Goal: Task Accomplishment & Management: Use online tool/utility

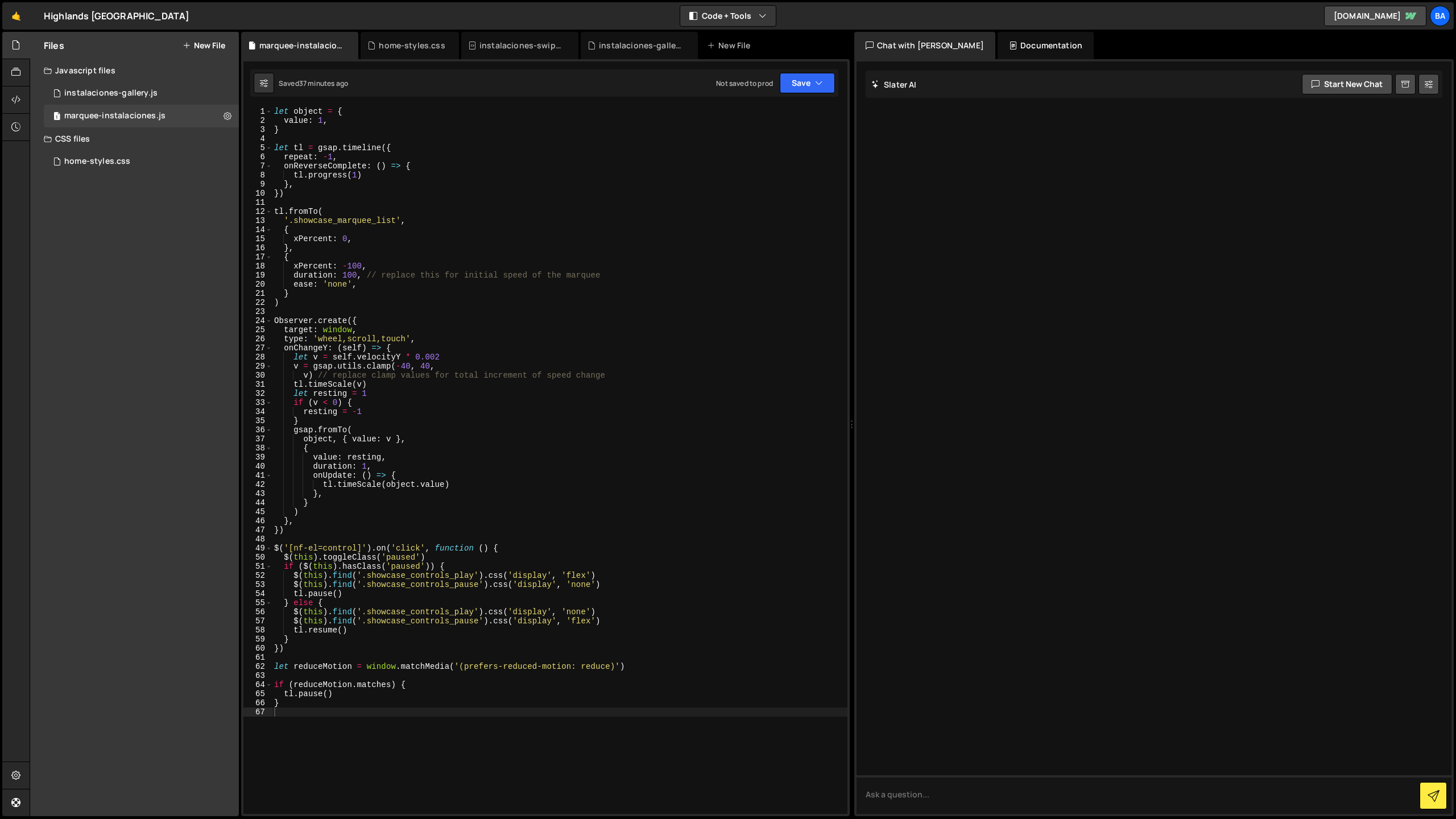
click at [196, 45] on button "New File" at bounding box center [204, 45] width 43 height 9
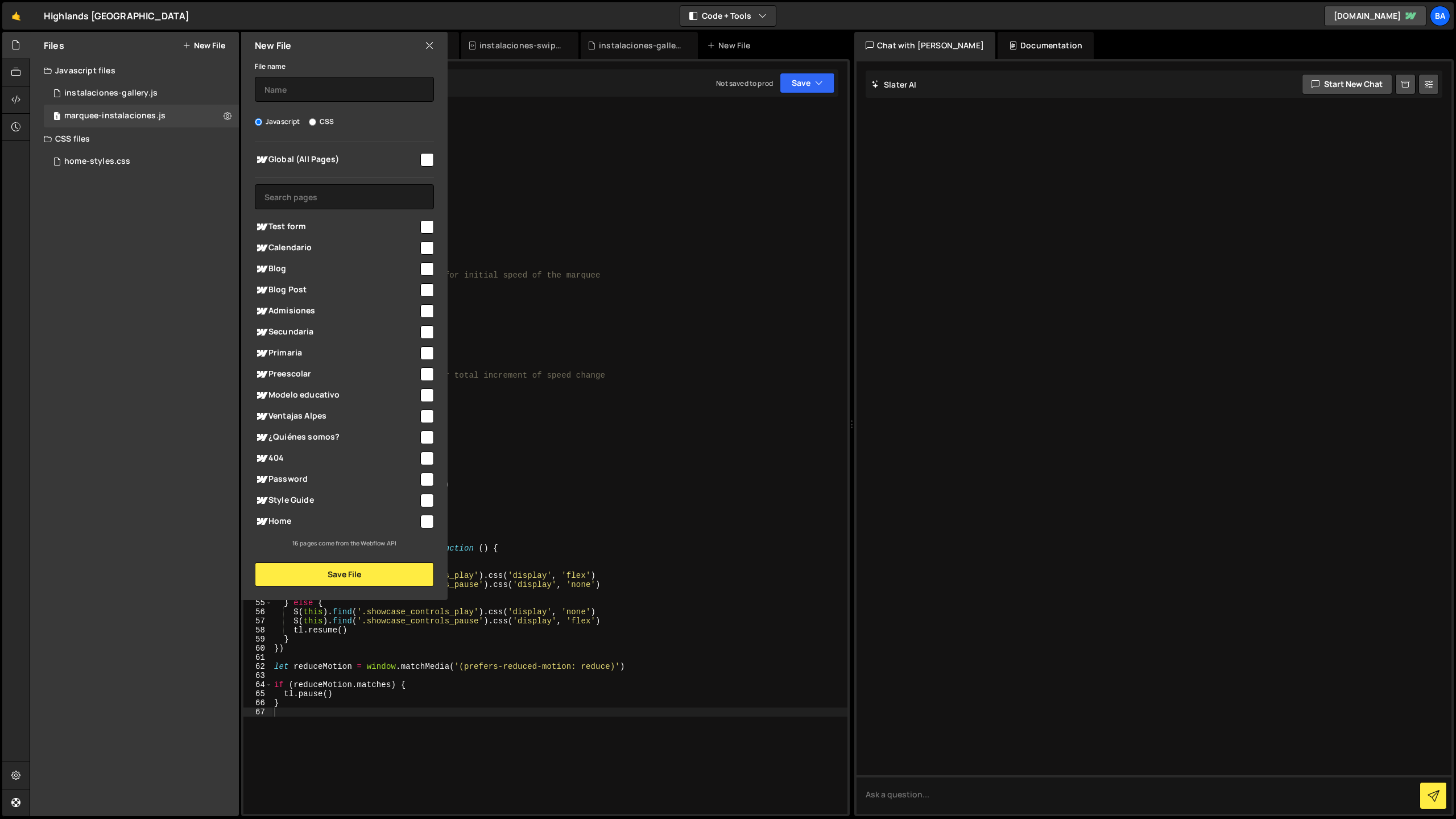
click at [426, 440] on input "checkbox" at bounding box center [427, 438] width 14 height 14
checkbox input "true"
click at [281, 90] on input "text" at bounding box center [344, 89] width 179 height 25
type input "swiper-curved"
click at [377, 572] on button "Save File" at bounding box center [344, 574] width 179 height 24
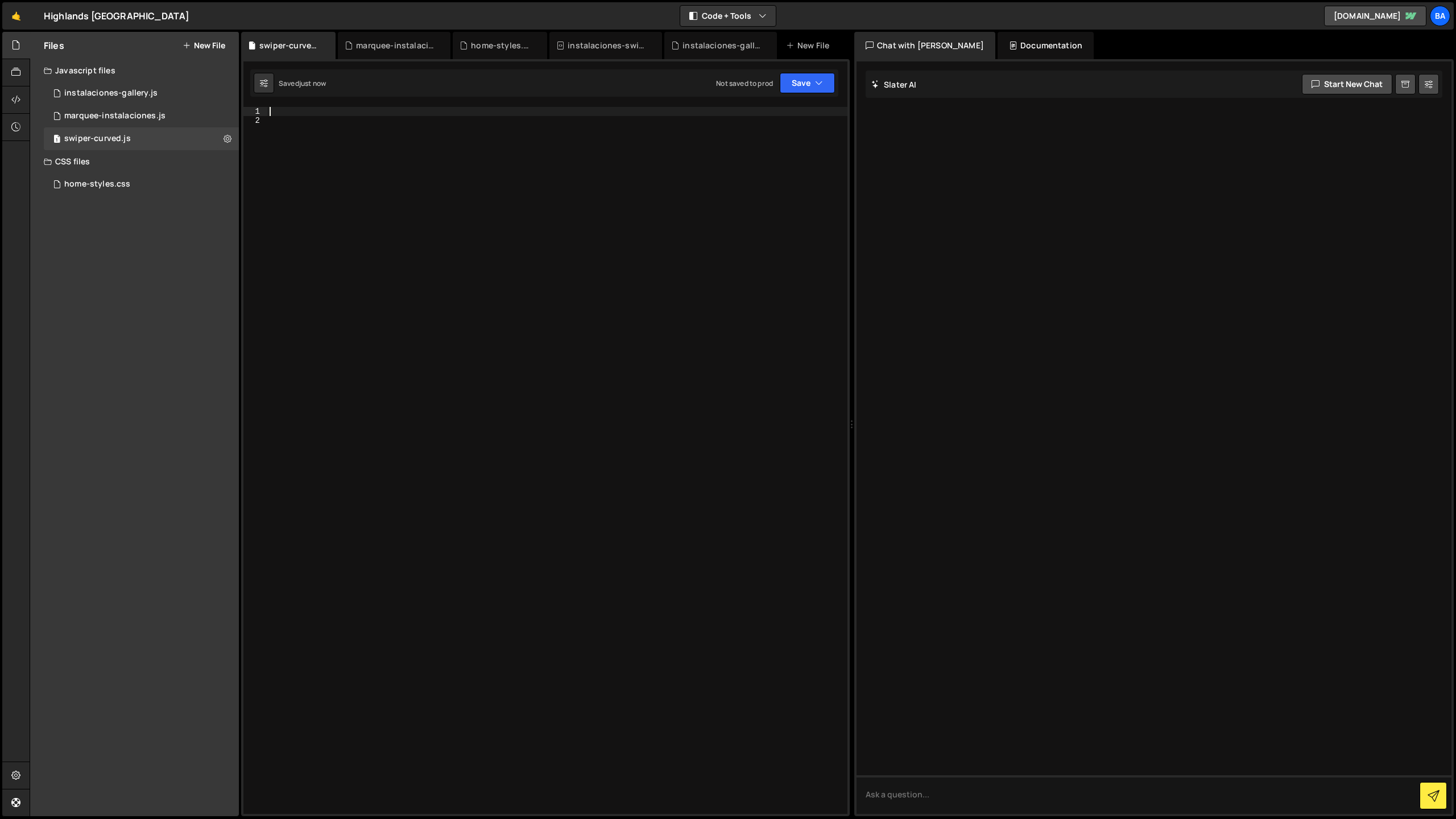
click at [302, 111] on div at bounding box center [558, 470] width 580 height 726
paste textarea "});"
type textarea "});"
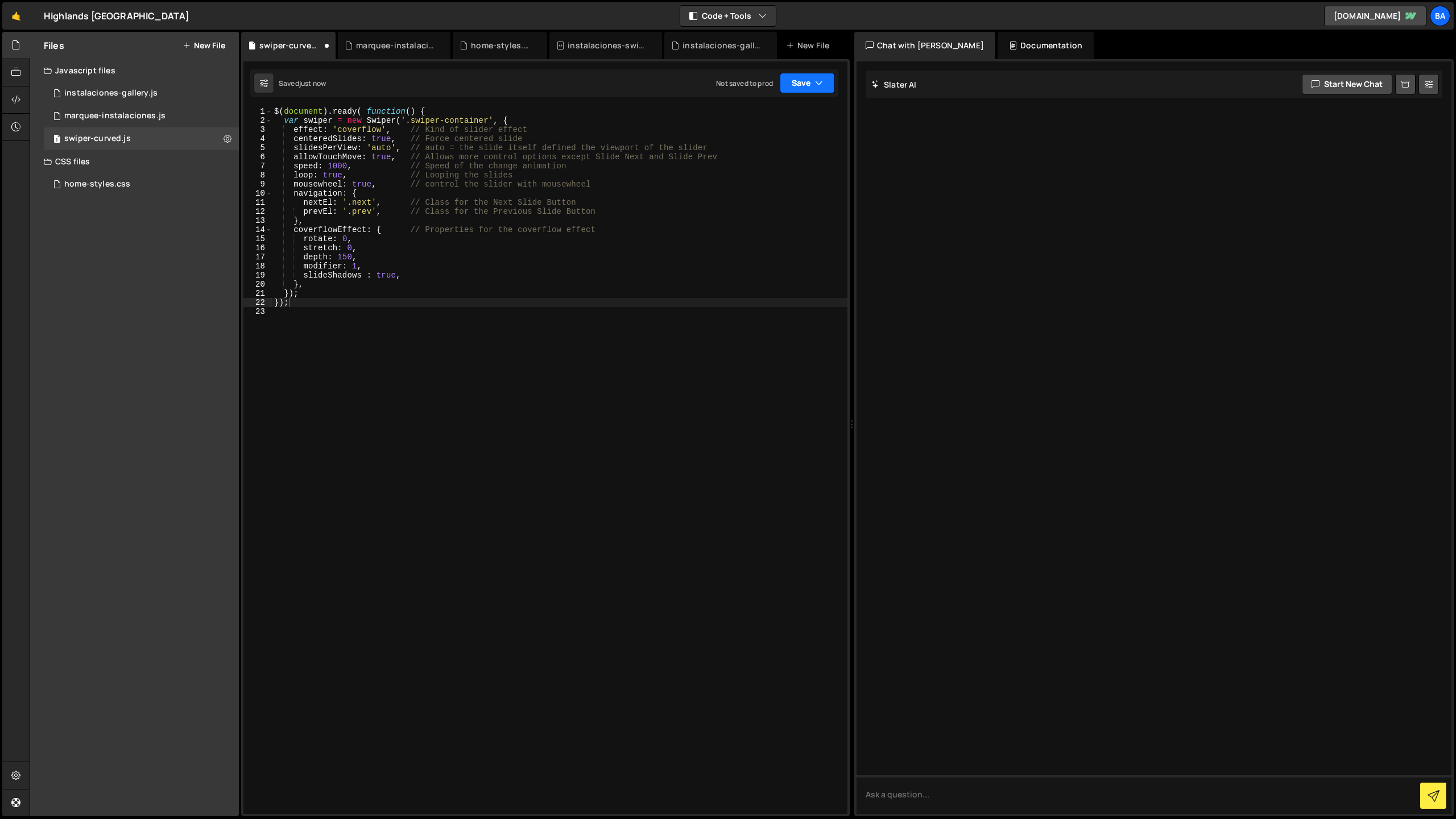
click at [799, 81] on button "Save" at bounding box center [807, 82] width 55 height 20
click at [780, 114] on div "Save to Staging S" at bounding box center [769, 111] width 118 height 12
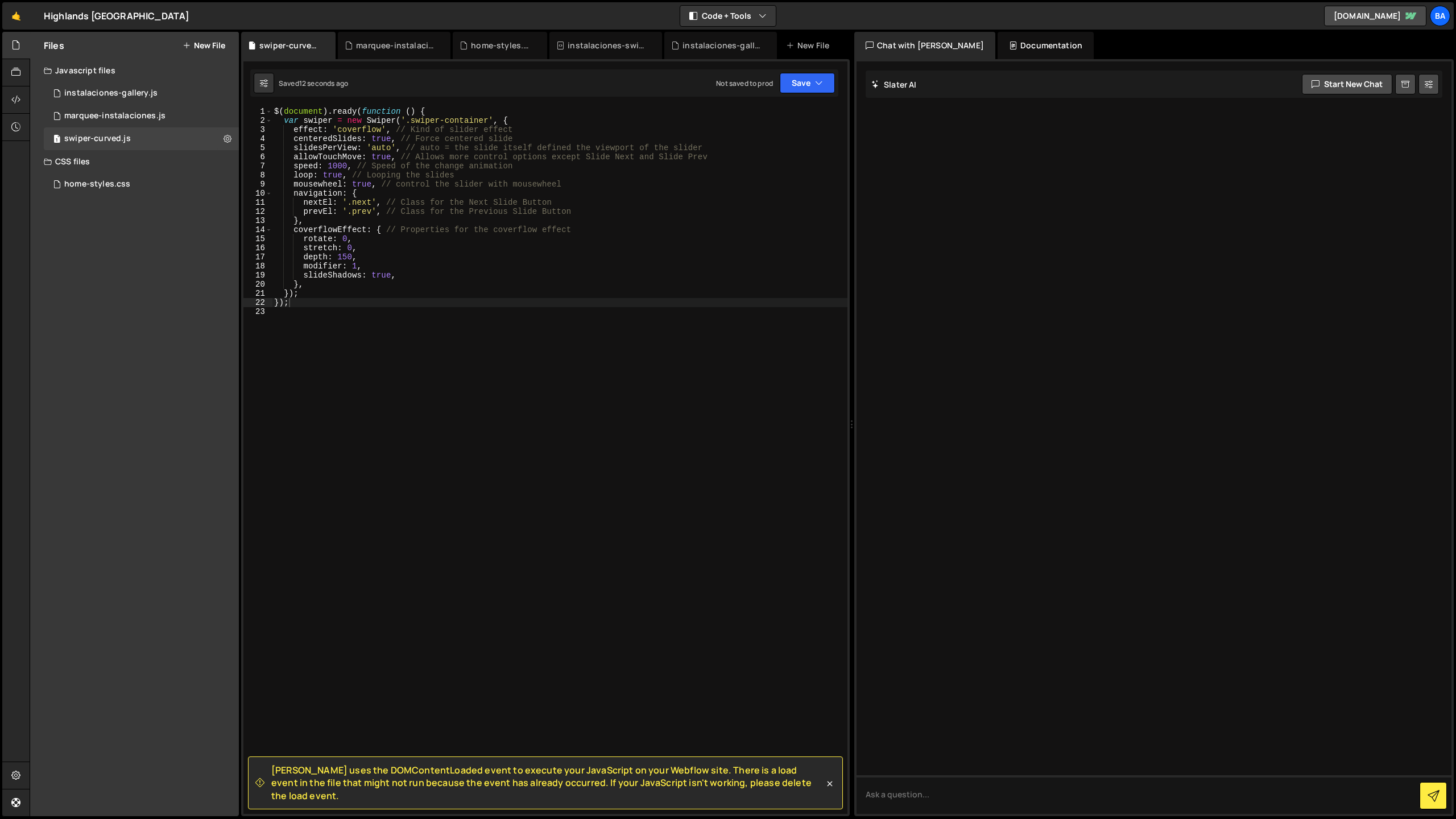
click at [206, 45] on button "New File" at bounding box center [204, 45] width 43 height 9
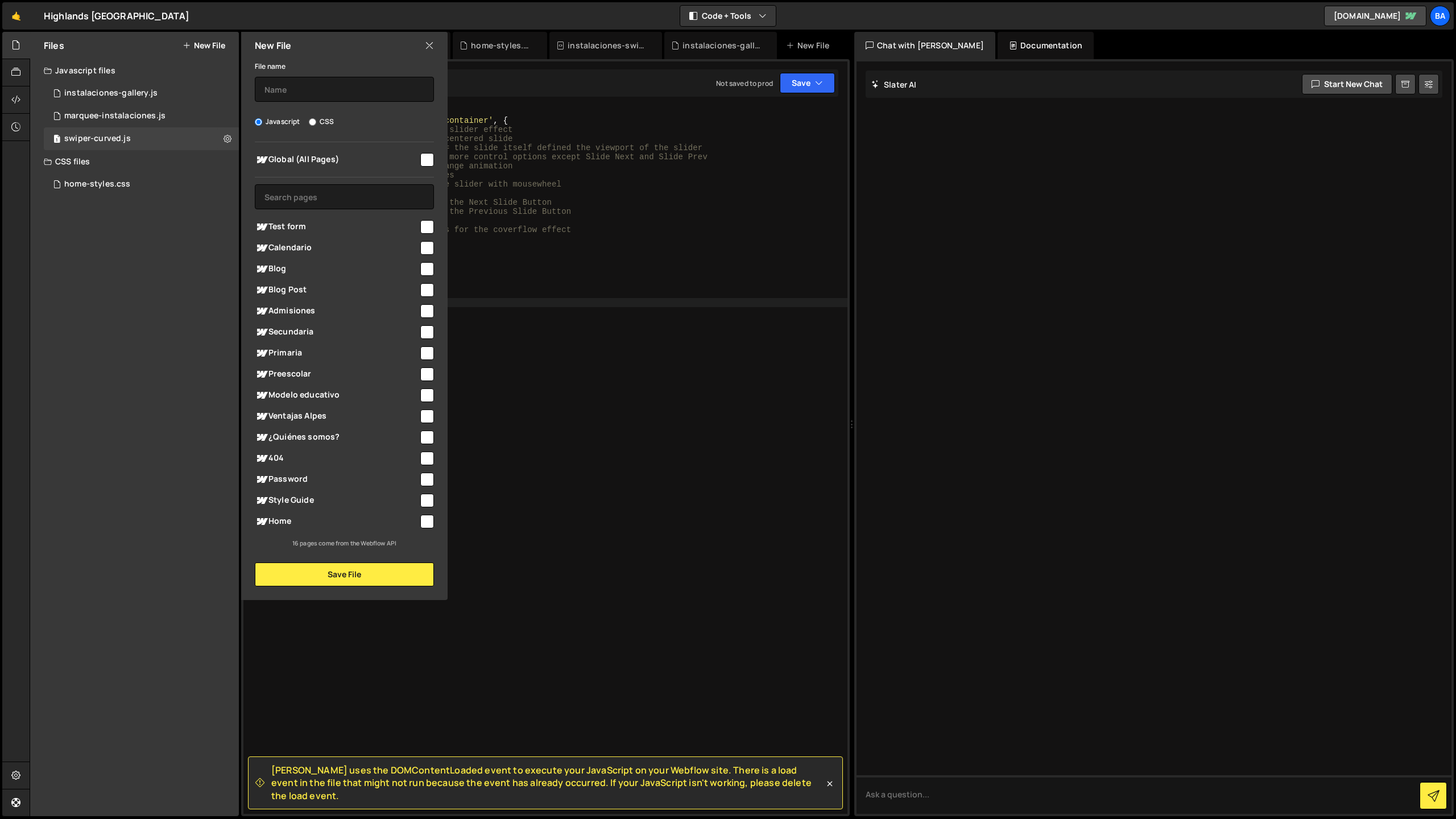
click at [310, 120] on input "CSS" at bounding box center [312, 122] width 8 height 8
radio input "true"
click at [295, 93] on input "text" at bounding box center [344, 89] width 179 height 25
type input "swiper-curved-style"
click at [429, 435] on input "checkbox" at bounding box center [427, 438] width 14 height 14
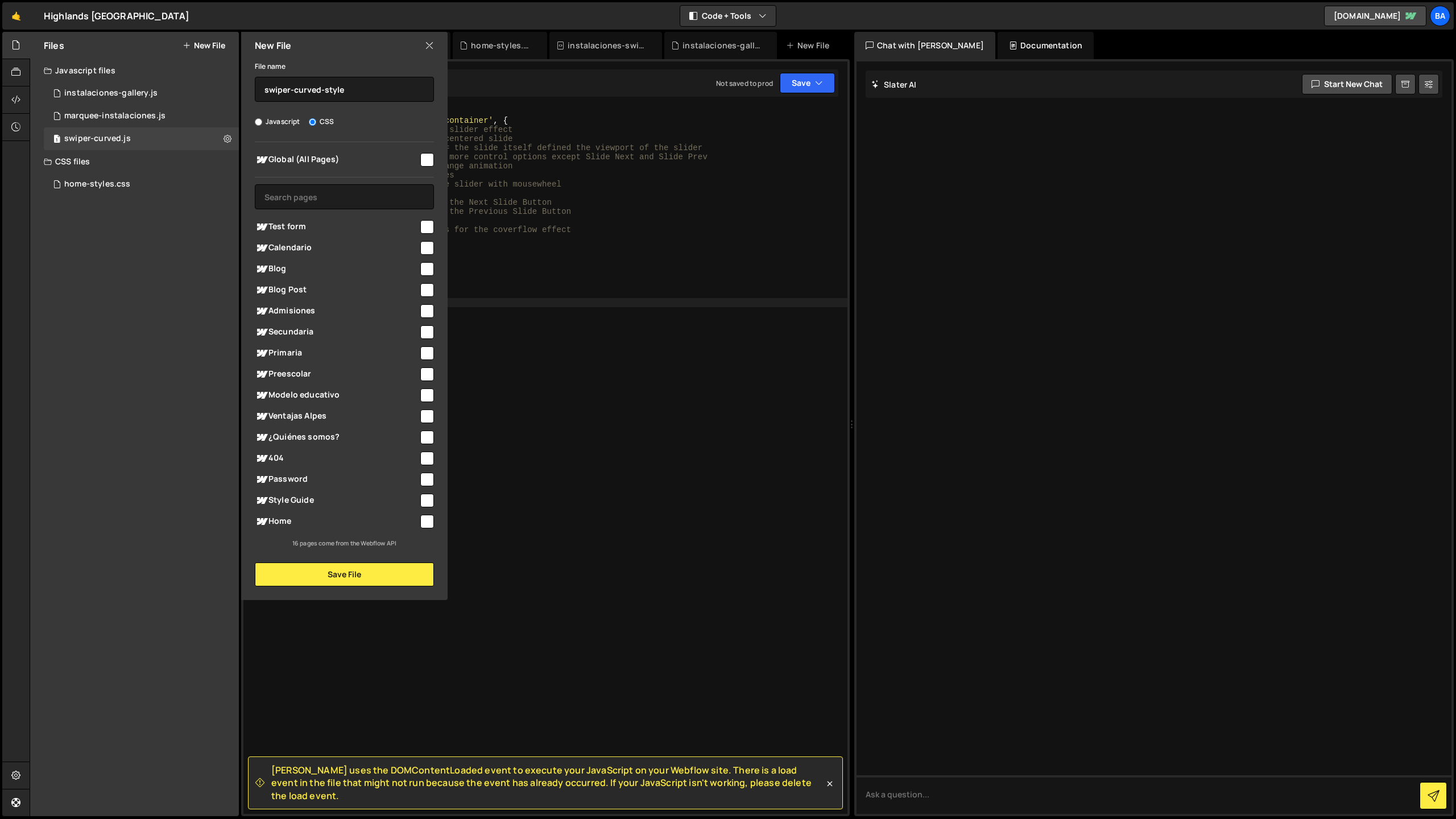
checkbox input "true"
click at [348, 572] on button "Save File" at bounding box center [344, 574] width 179 height 24
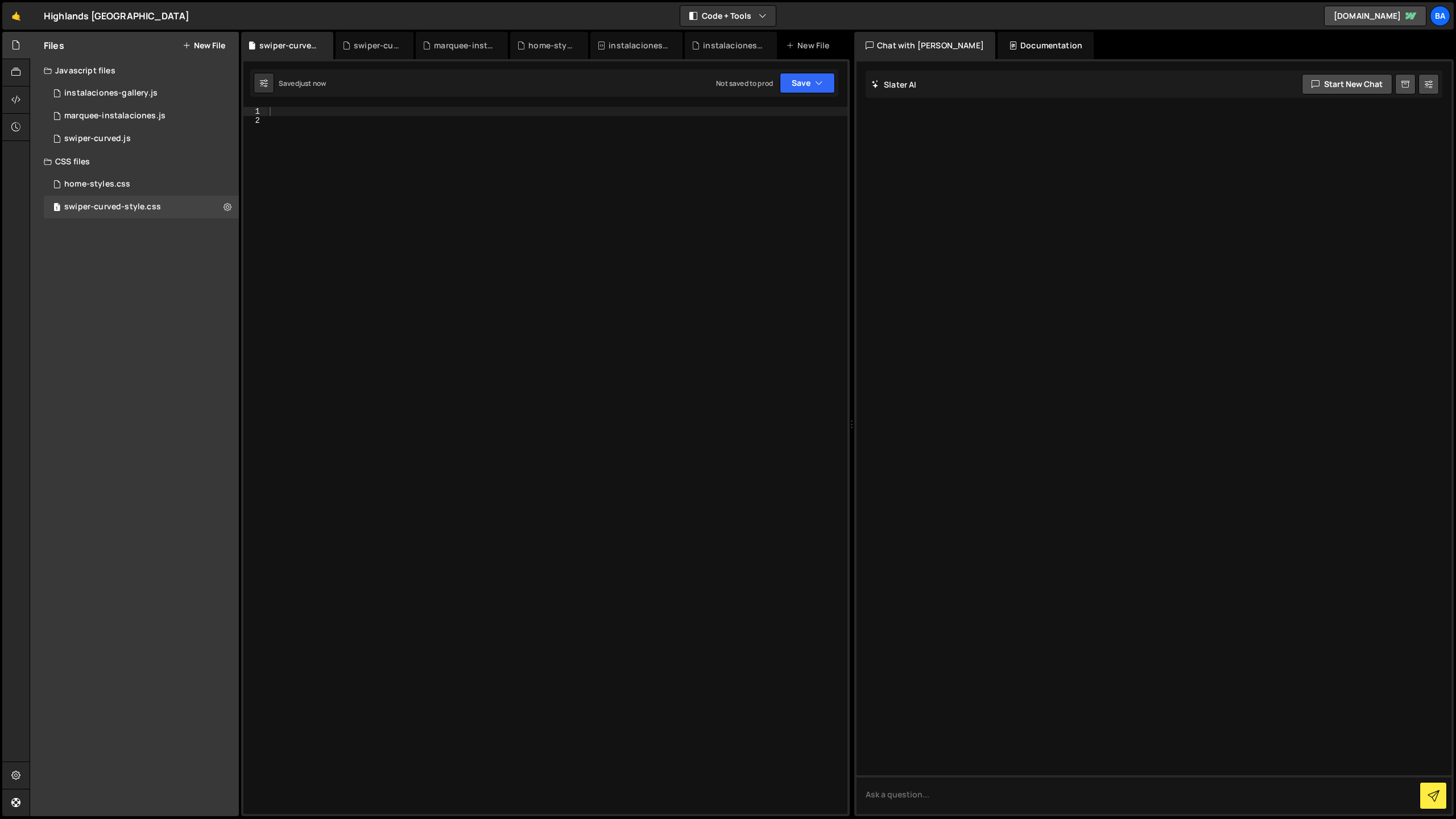
click at [296, 109] on div at bounding box center [558, 470] width 580 height 726
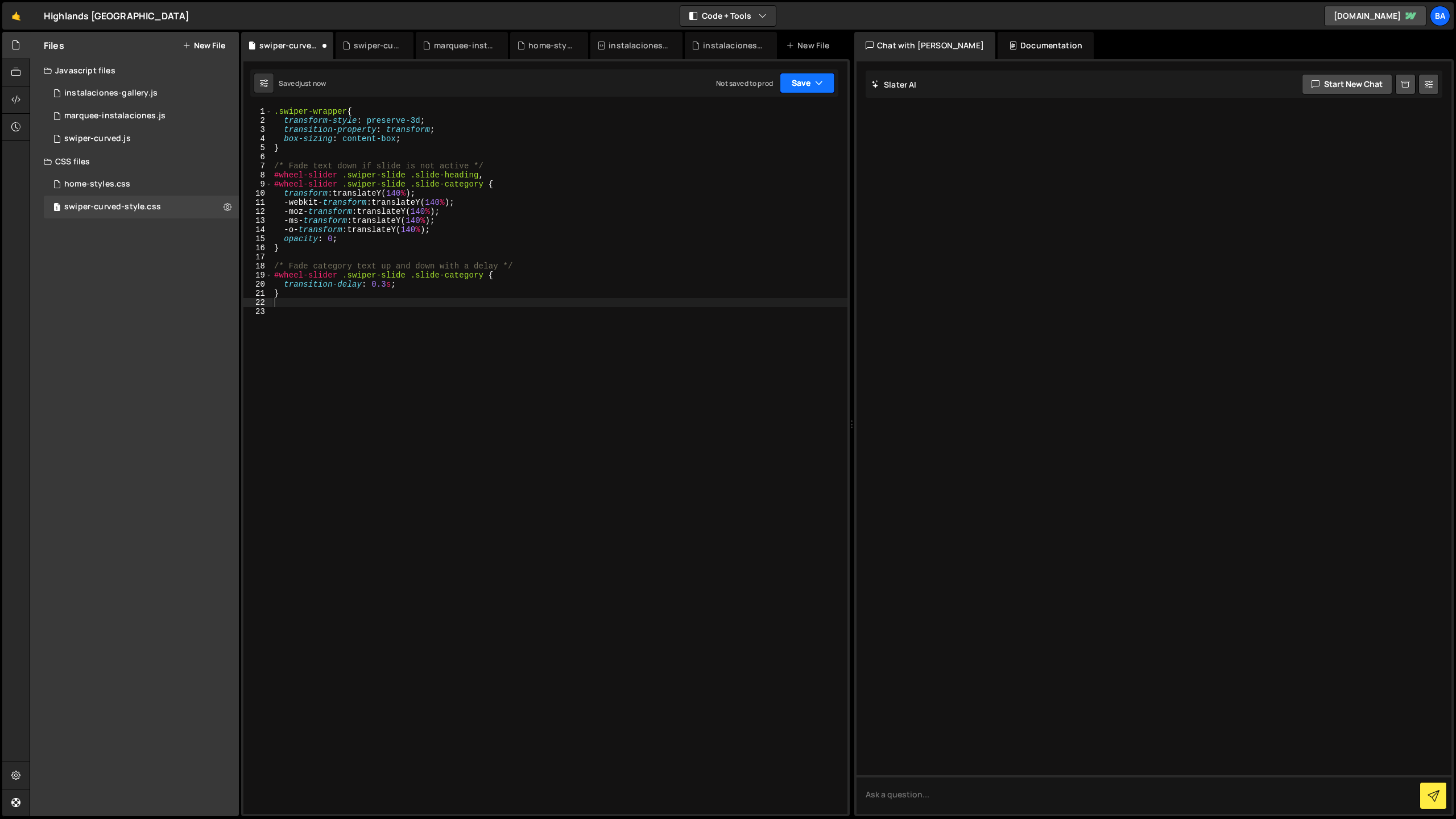
click at [781, 85] on button "Save" at bounding box center [807, 82] width 55 height 20
click at [773, 117] on div "Saved just now" at bounding box center [769, 123] width 118 height 14
click at [826, 86] on button "Save" at bounding box center [807, 82] width 55 height 20
click at [778, 115] on div "Save to Staging S" at bounding box center [769, 111] width 118 height 12
click at [135, 133] on div "1 swiper-curved.js 0" at bounding box center [141, 138] width 195 height 22
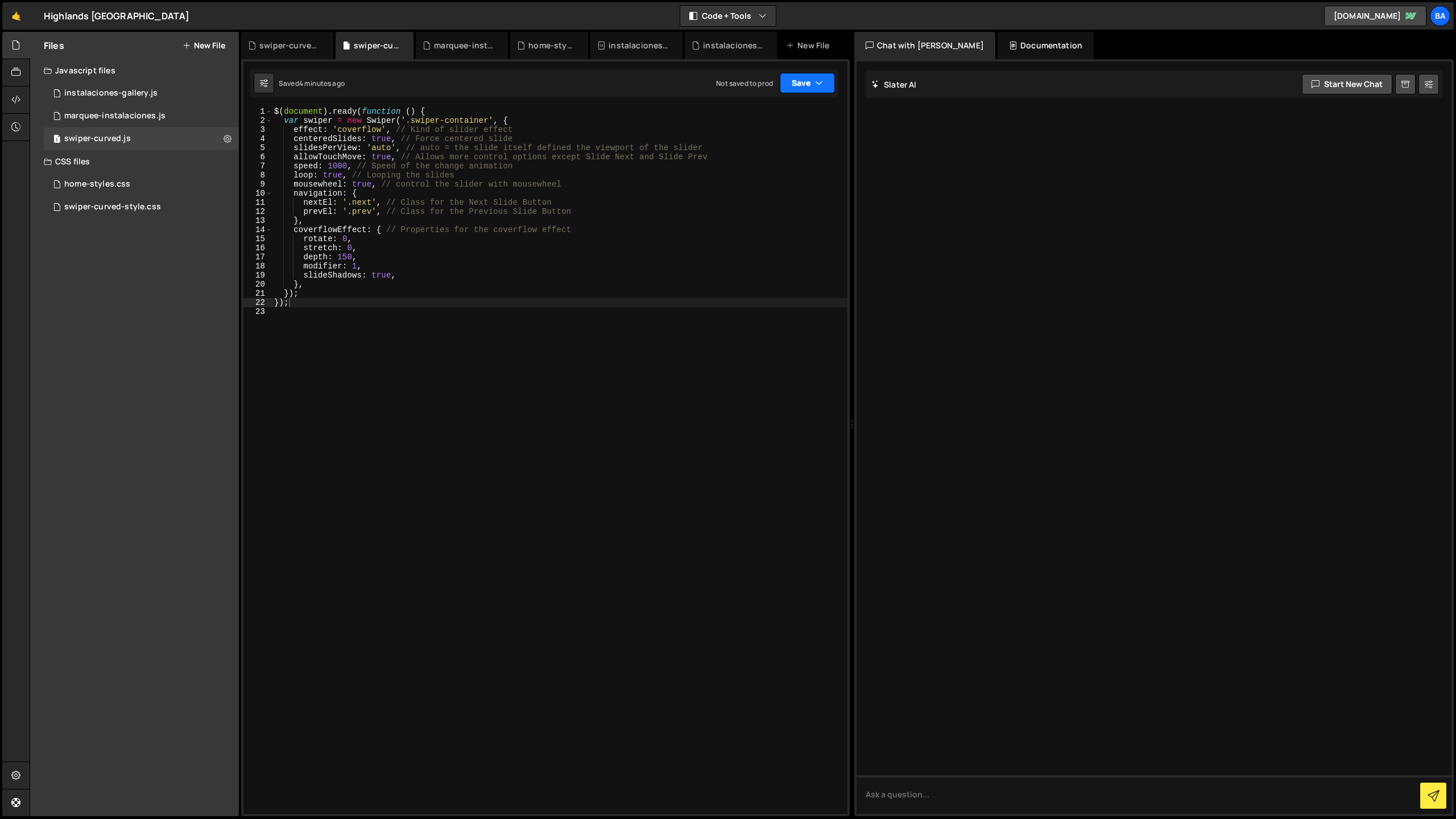
click at [825, 88] on button "Save" at bounding box center [807, 82] width 55 height 20
click at [780, 110] on div "Save to Staging S" at bounding box center [769, 111] width 118 height 12
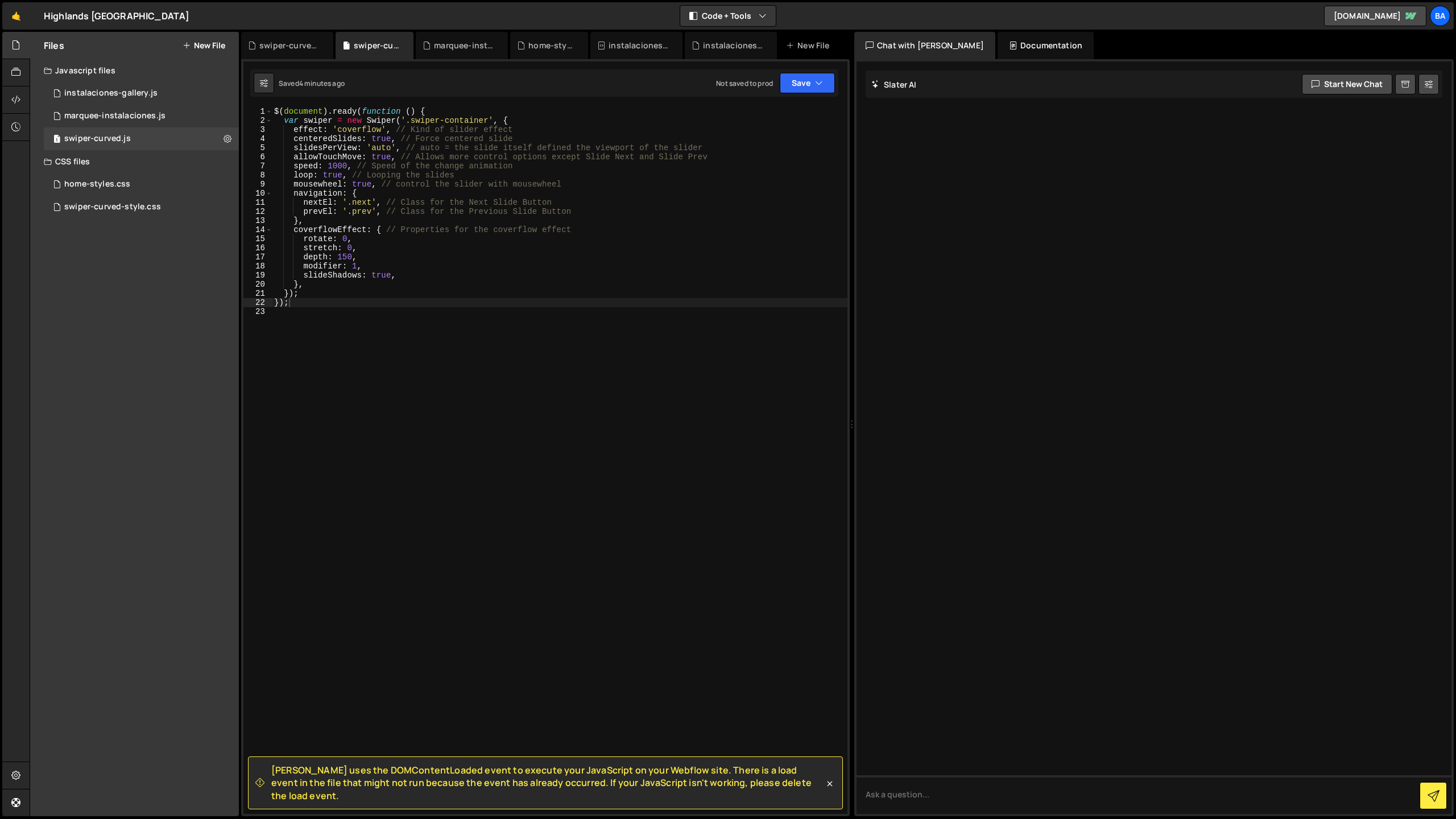
click at [340, 301] on div "$ ( document ) . ready ( function ( ) { var swiper = new Swiper ( '.swiper-cont…" at bounding box center [559, 470] width 575 height 726
type textarea "});"
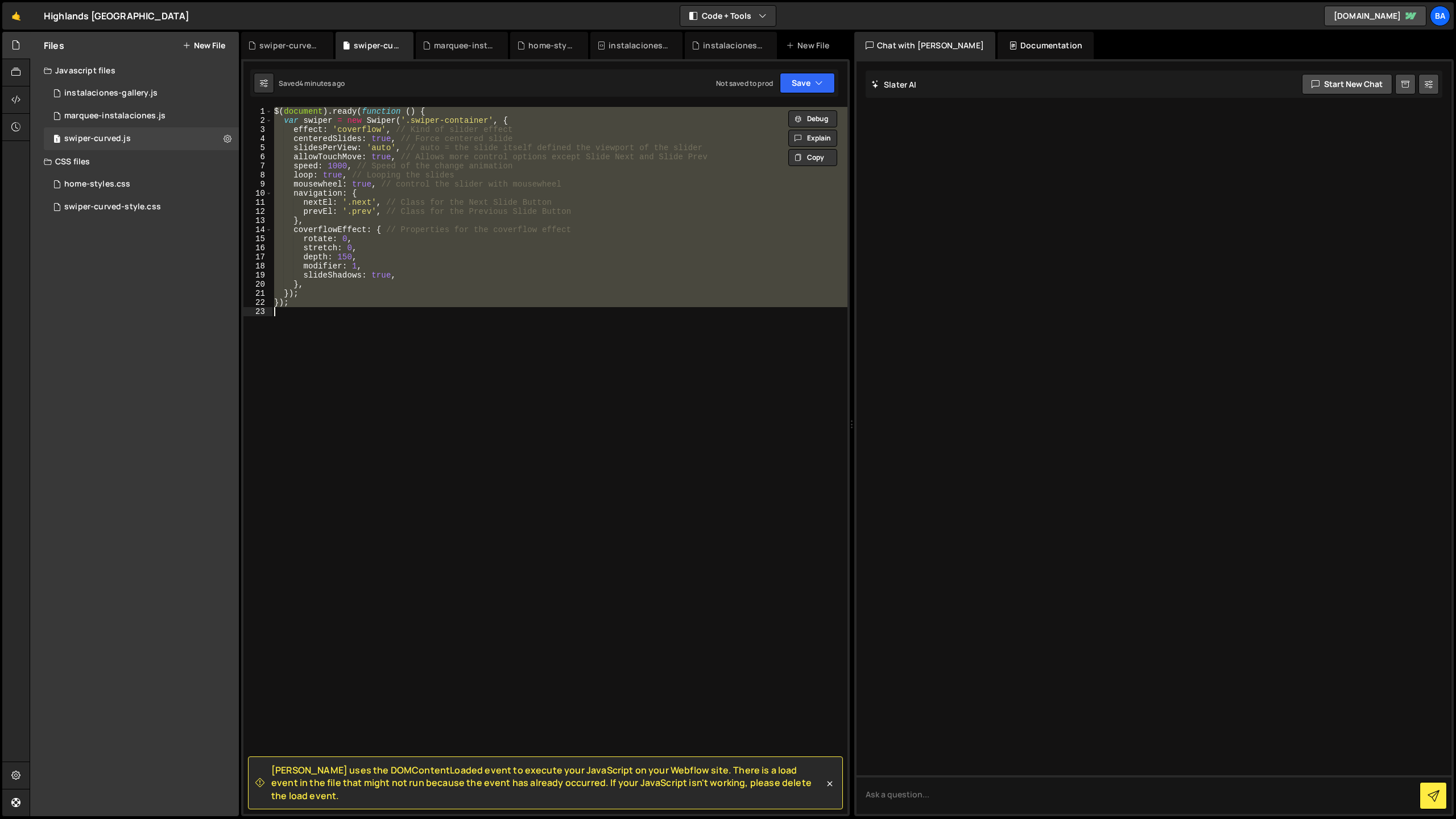
click at [474, 598] on div "$ ( document ) . ready ( function ( ) { var swiper = new Swiper ( '.swiper-cont…" at bounding box center [559, 460] width 575 height 707
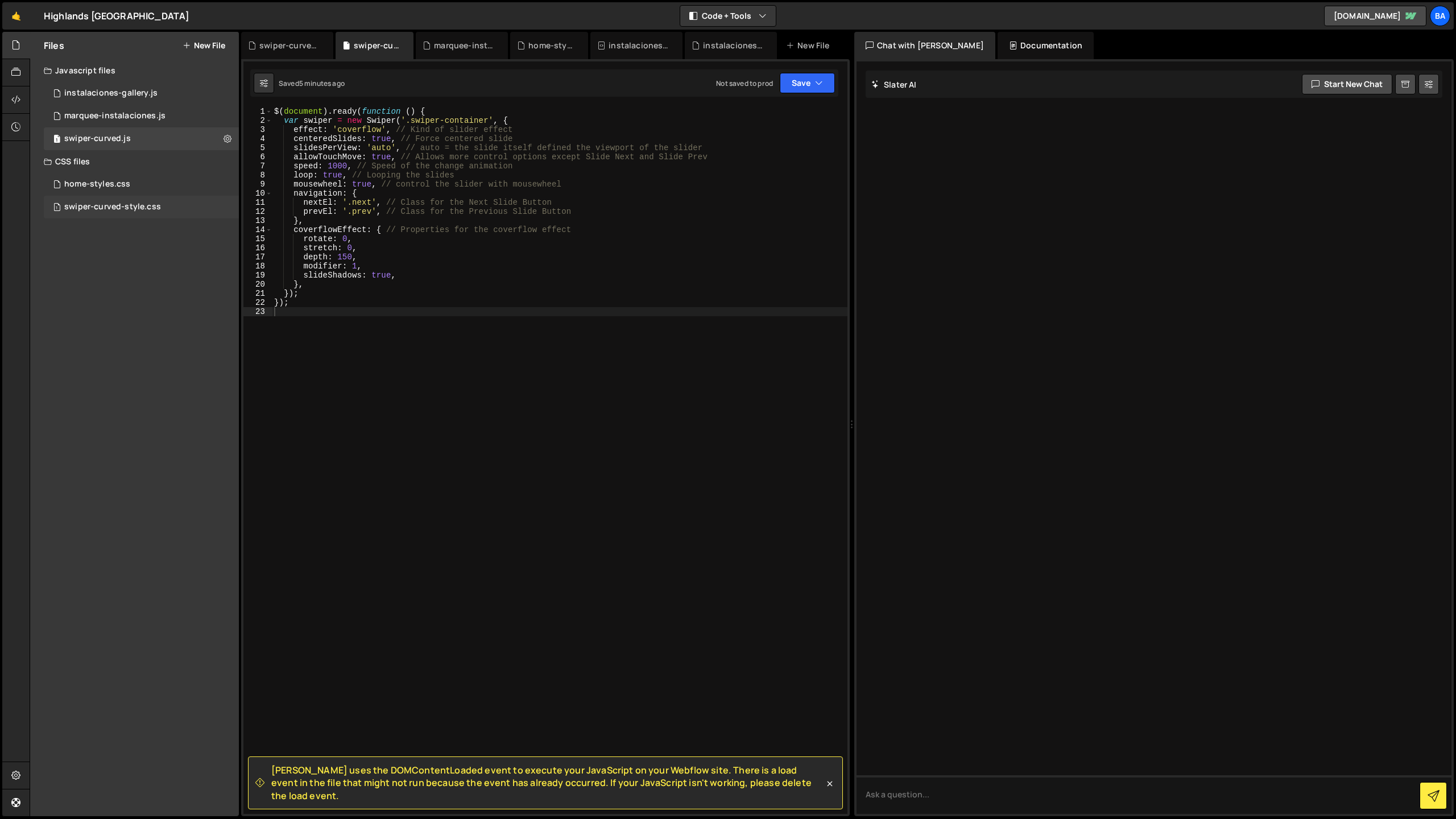
click at [113, 205] on div "swiper-curved-style.css" at bounding box center [113, 207] width 97 height 11
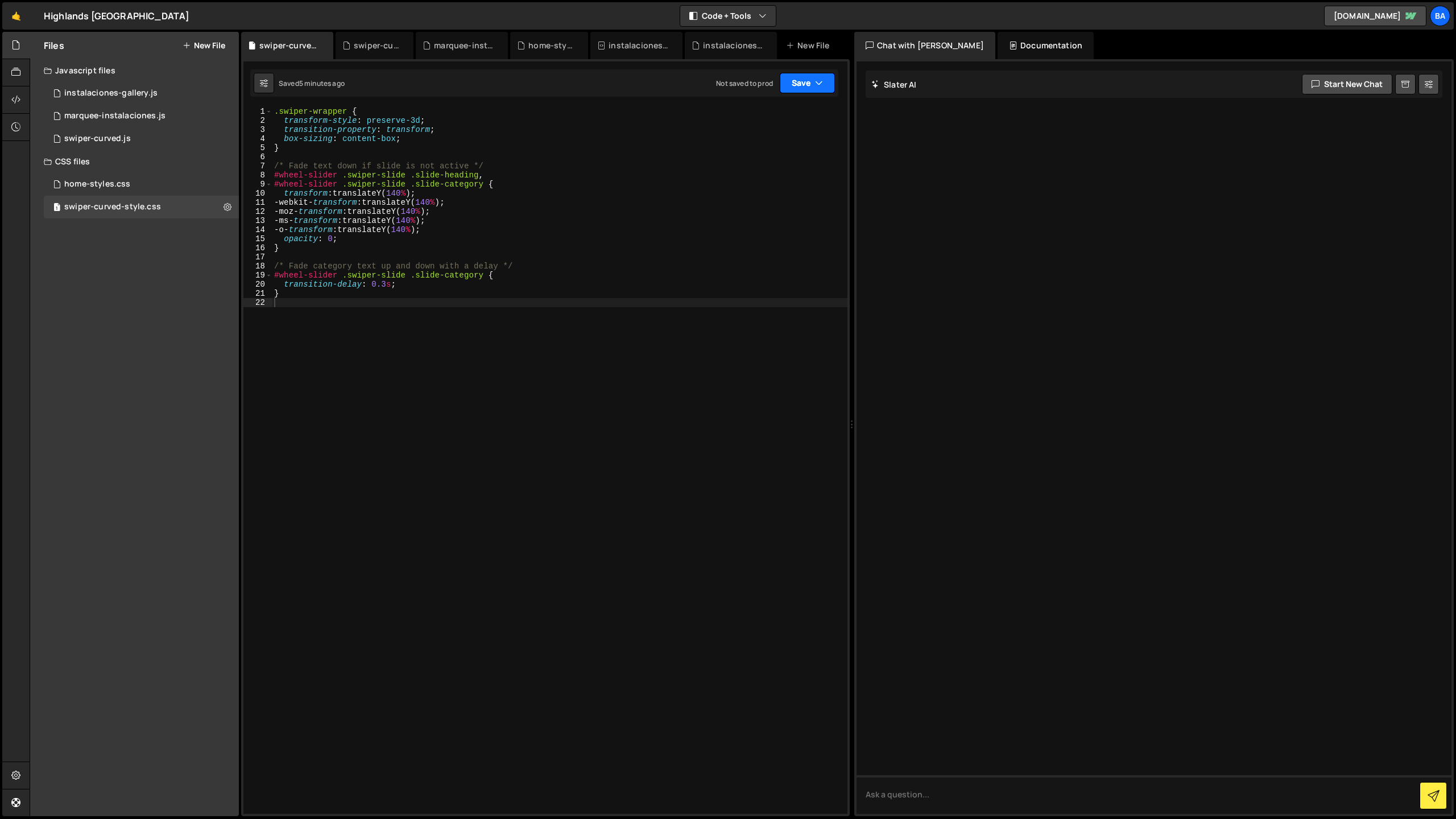
click at [815, 83] on icon "button" at bounding box center [819, 83] width 8 height 12
click at [772, 115] on div "Save to Staging S" at bounding box center [769, 111] width 118 height 12
click at [794, 86] on button "Save" at bounding box center [807, 82] width 55 height 20
click at [773, 107] on div "Save to Staging S" at bounding box center [769, 111] width 118 height 12
click at [307, 346] on div ".swiper-wrapper { transform-style : preserve-3d ; transition-property : transfo…" at bounding box center [559, 470] width 575 height 726
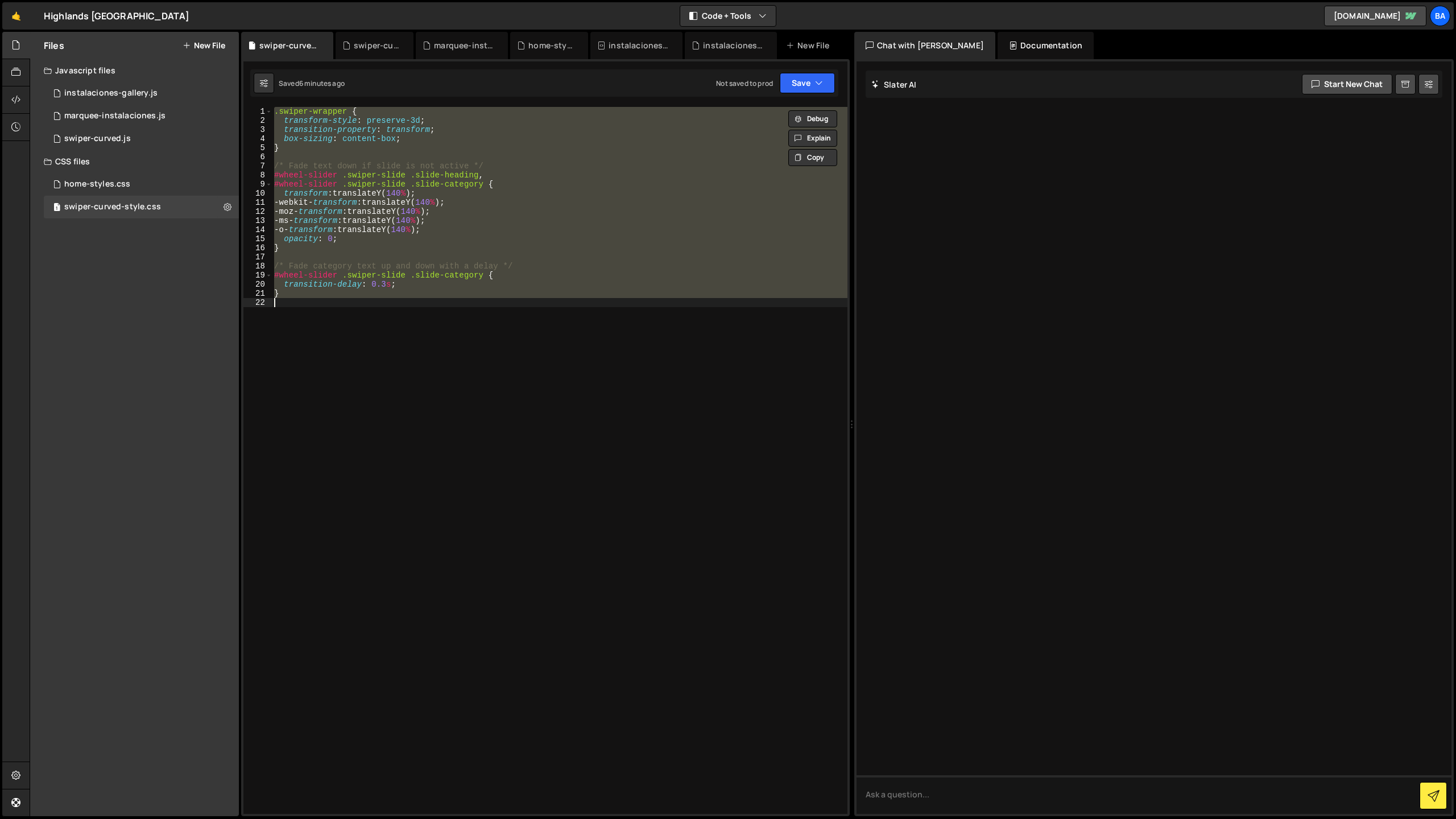
paste textarea "</style>"
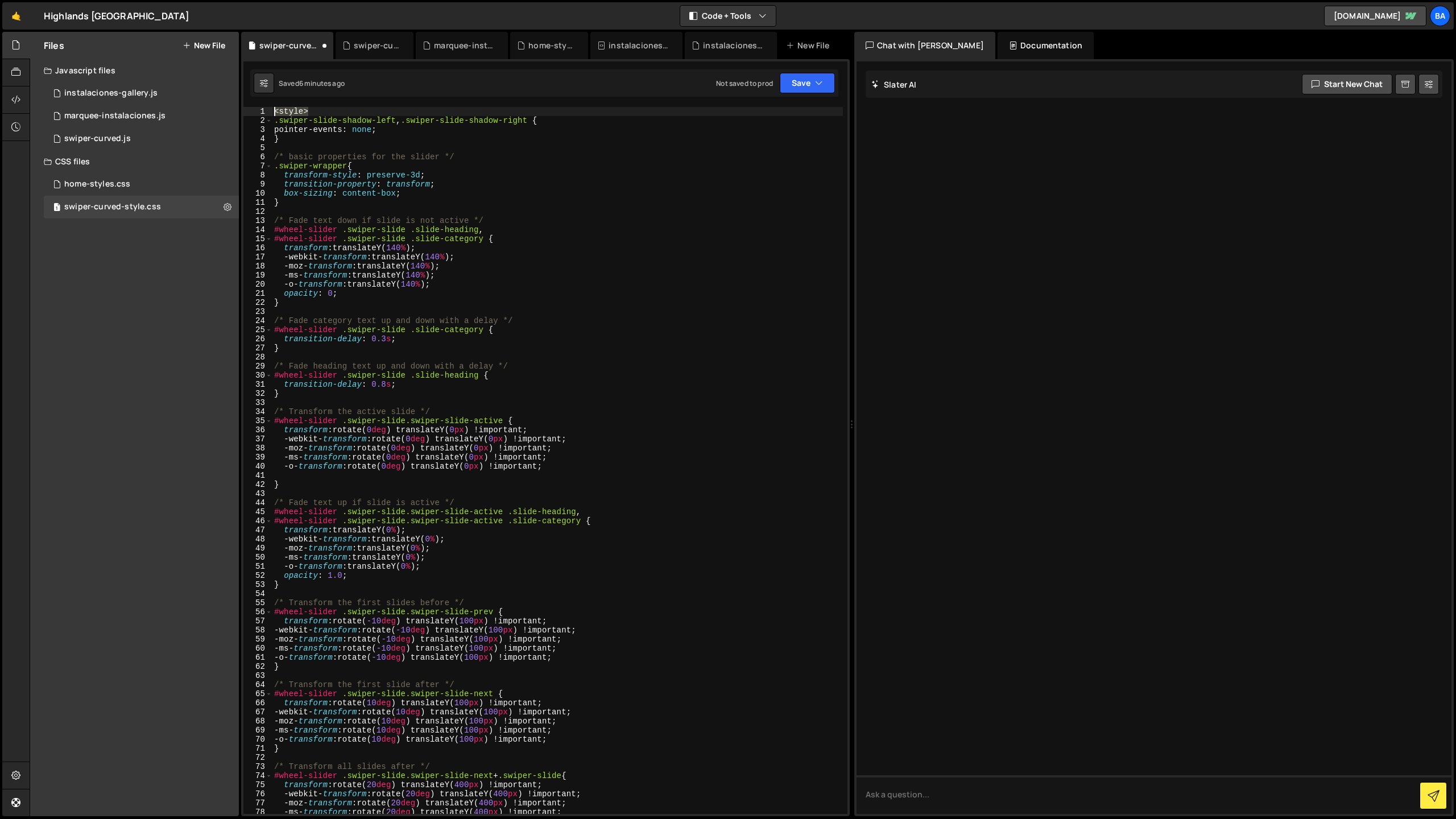
drag, startPoint x: 299, startPoint y: 111, endPoint x: 258, endPoint y: 110, distance: 41.0
click at [258, 110] on div "</style> 1 2 3 4 5 6 7 8 9 10 11 12 13 14 15 16 17 18 19 20 21 22 23 24 25 26 2…" at bounding box center [545, 460] width 604 height 707
type textarea "<style>"
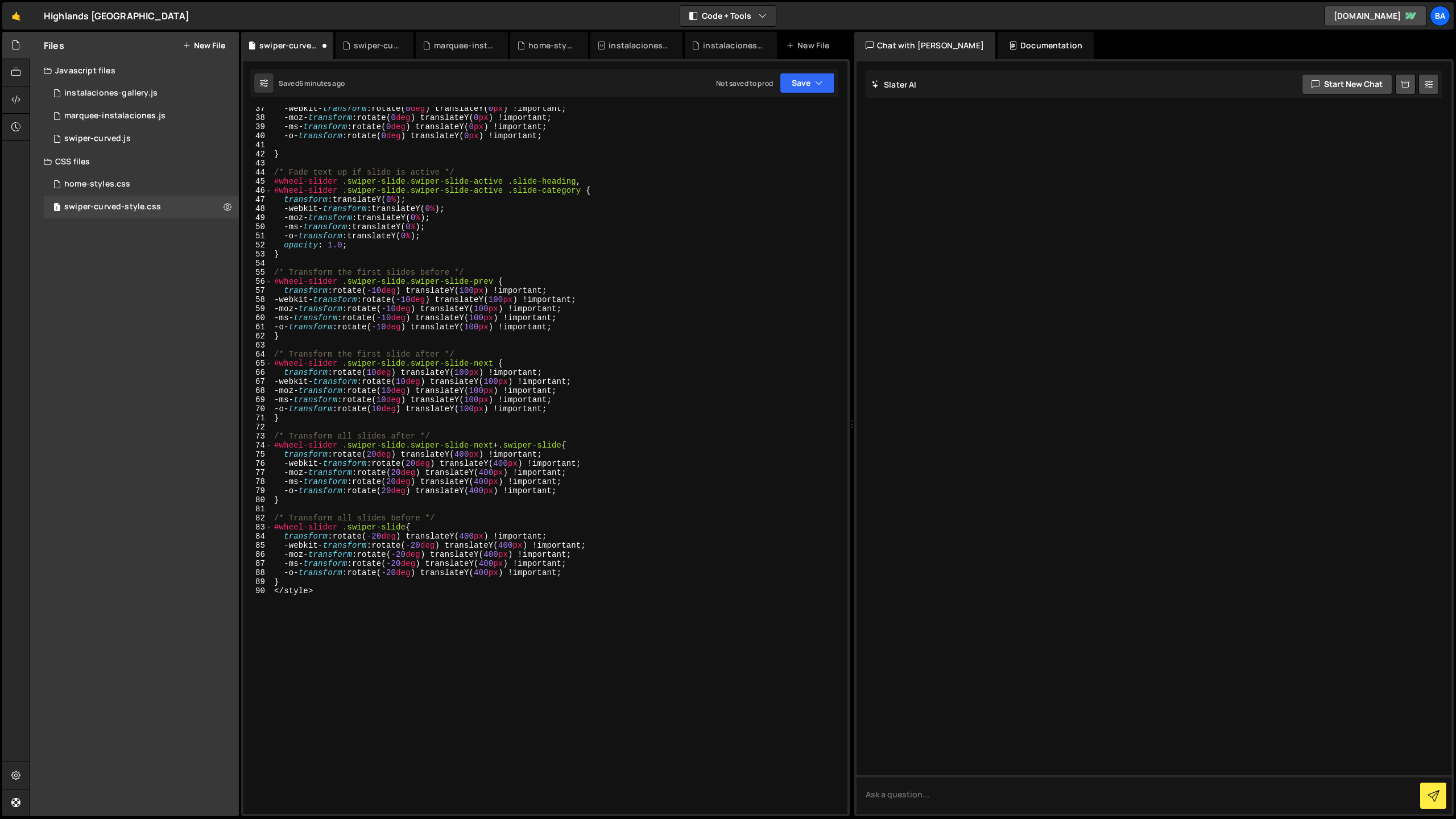
scroll to position [371, 0]
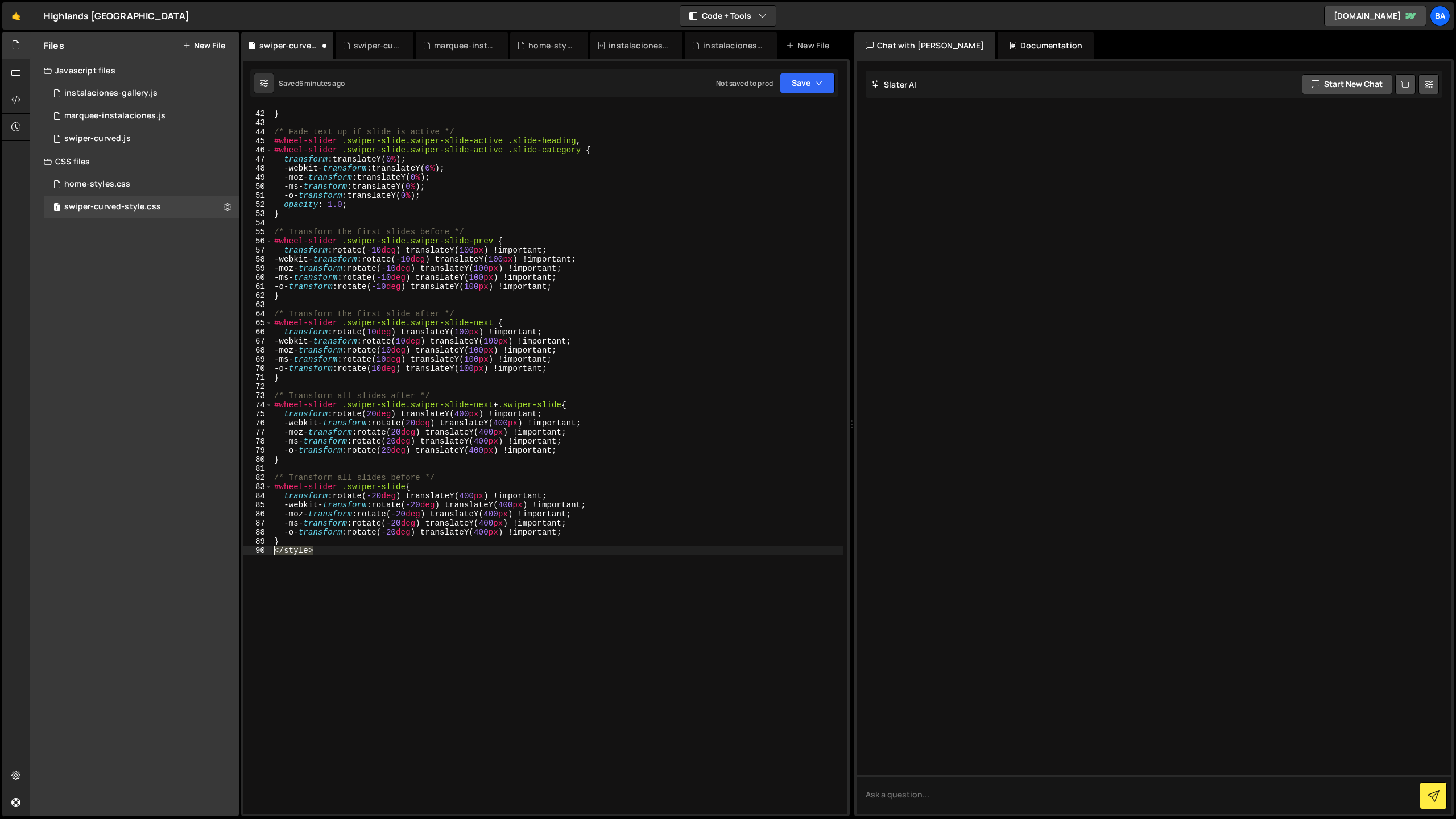
drag, startPoint x: 328, startPoint y: 551, endPoint x: 244, endPoint y: 552, distance: 84.0
click at [244, 552] on div "41 42 43 44 45 46 47 48 49 50 51 52 53 54 55 56 57 58 59 60 61 62 63 64 65 66 6…" at bounding box center [545, 460] width 604 height 707
type textarea "</style>"
drag, startPoint x: 812, startPoint y: 82, endPoint x: 805, endPoint y: 87, distance: 8.6
click at [812, 82] on button "Save" at bounding box center [807, 82] width 55 height 20
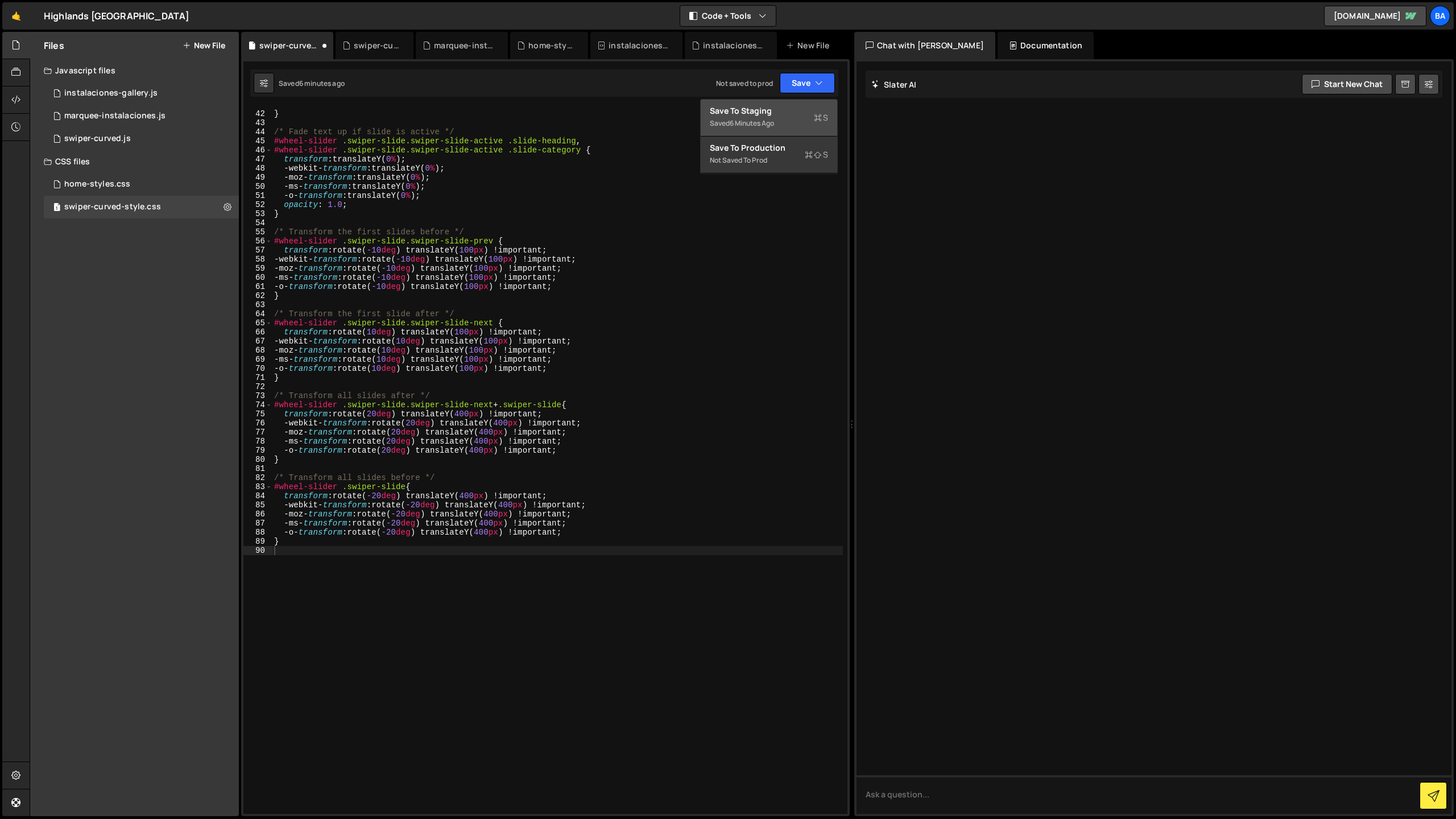
click at [759, 116] on div "Saved 6 minutes ago" at bounding box center [769, 123] width 118 height 14
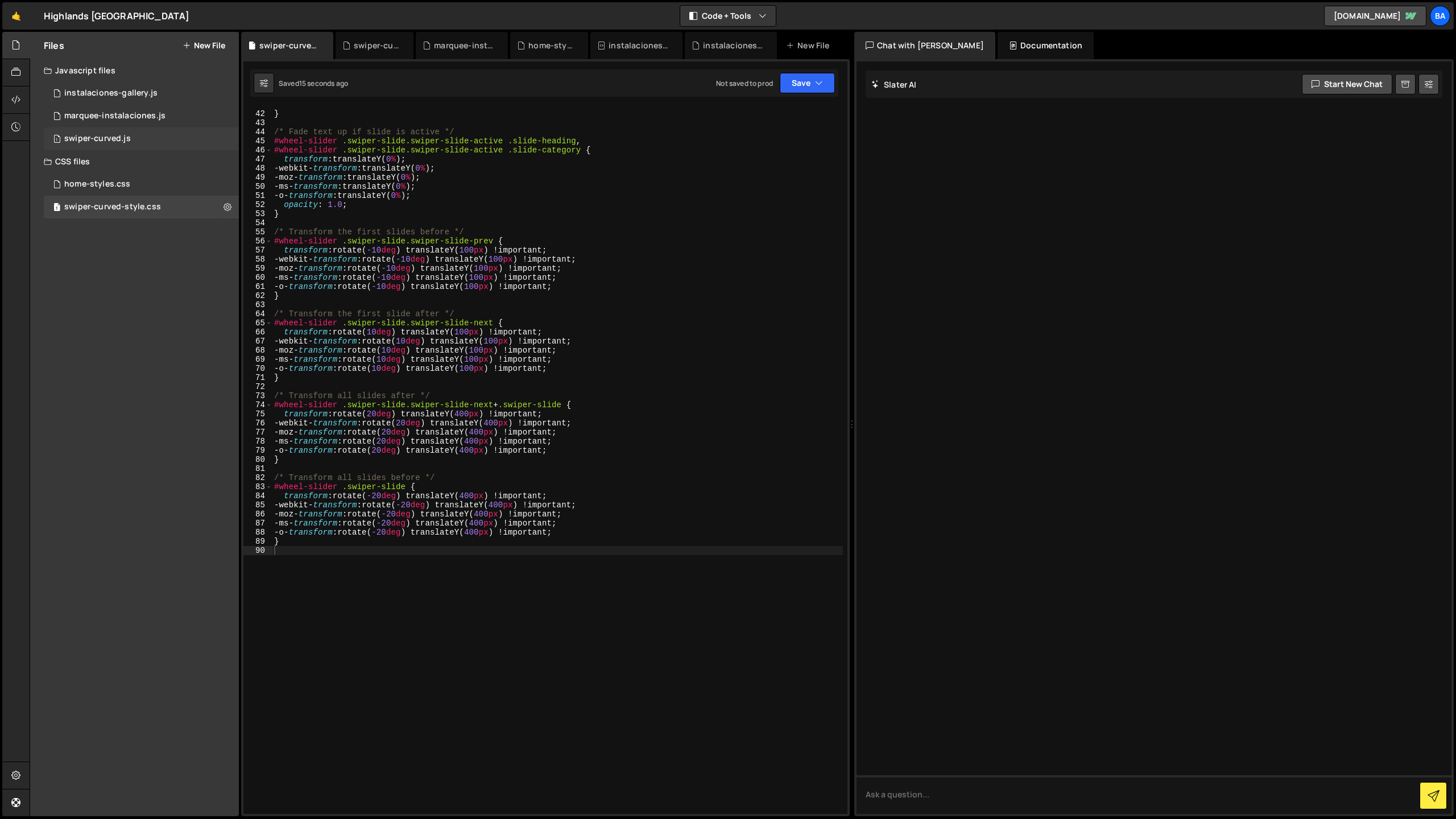
click at [101, 134] on div "swiper-curved.js" at bounding box center [97, 139] width 67 height 11
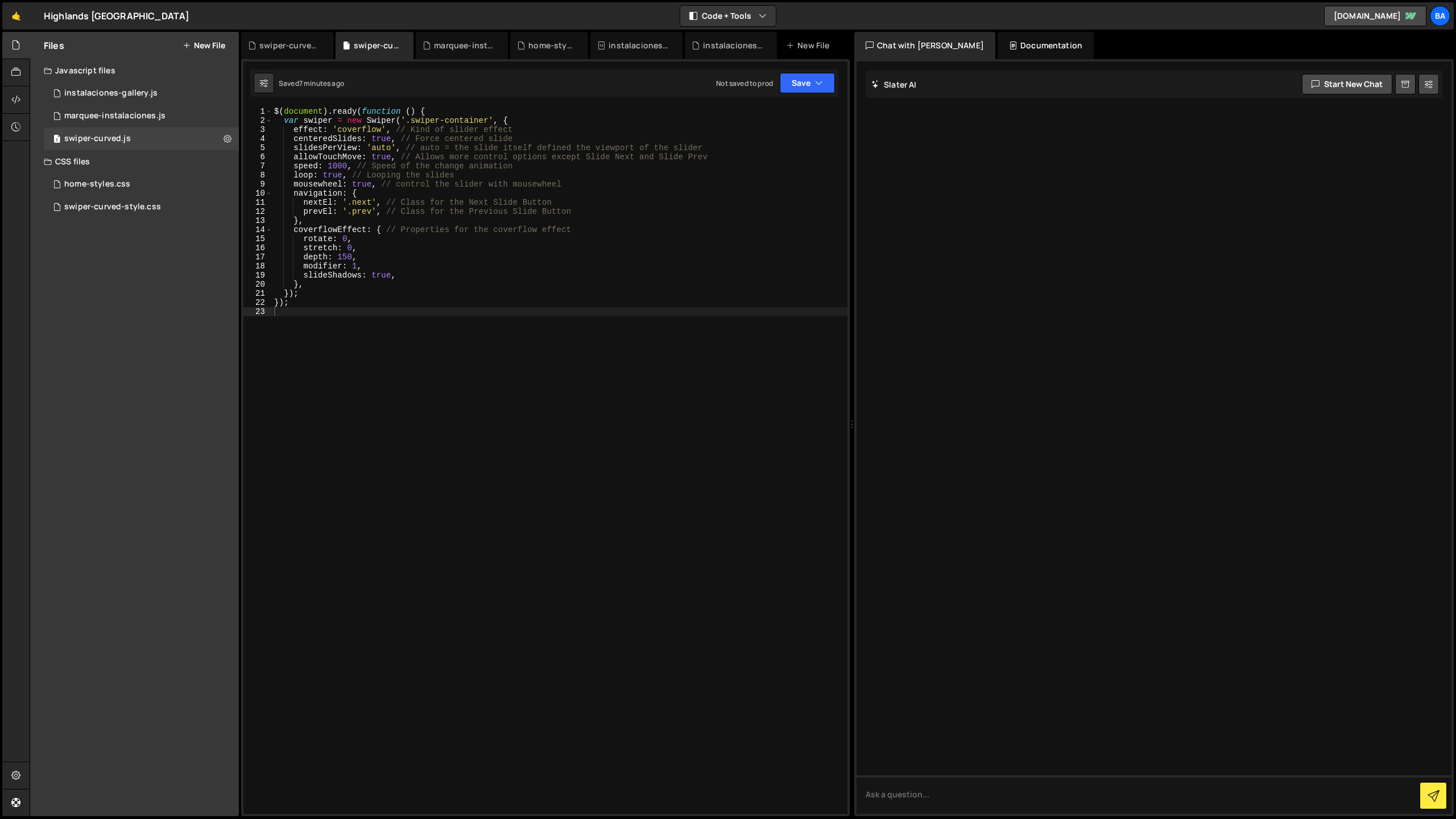
click at [982, 529] on div at bounding box center [1153, 438] width 595 height 753
click at [110, 199] on div "1 swiper-curved-style.css 0" at bounding box center [141, 207] width 195 height 22
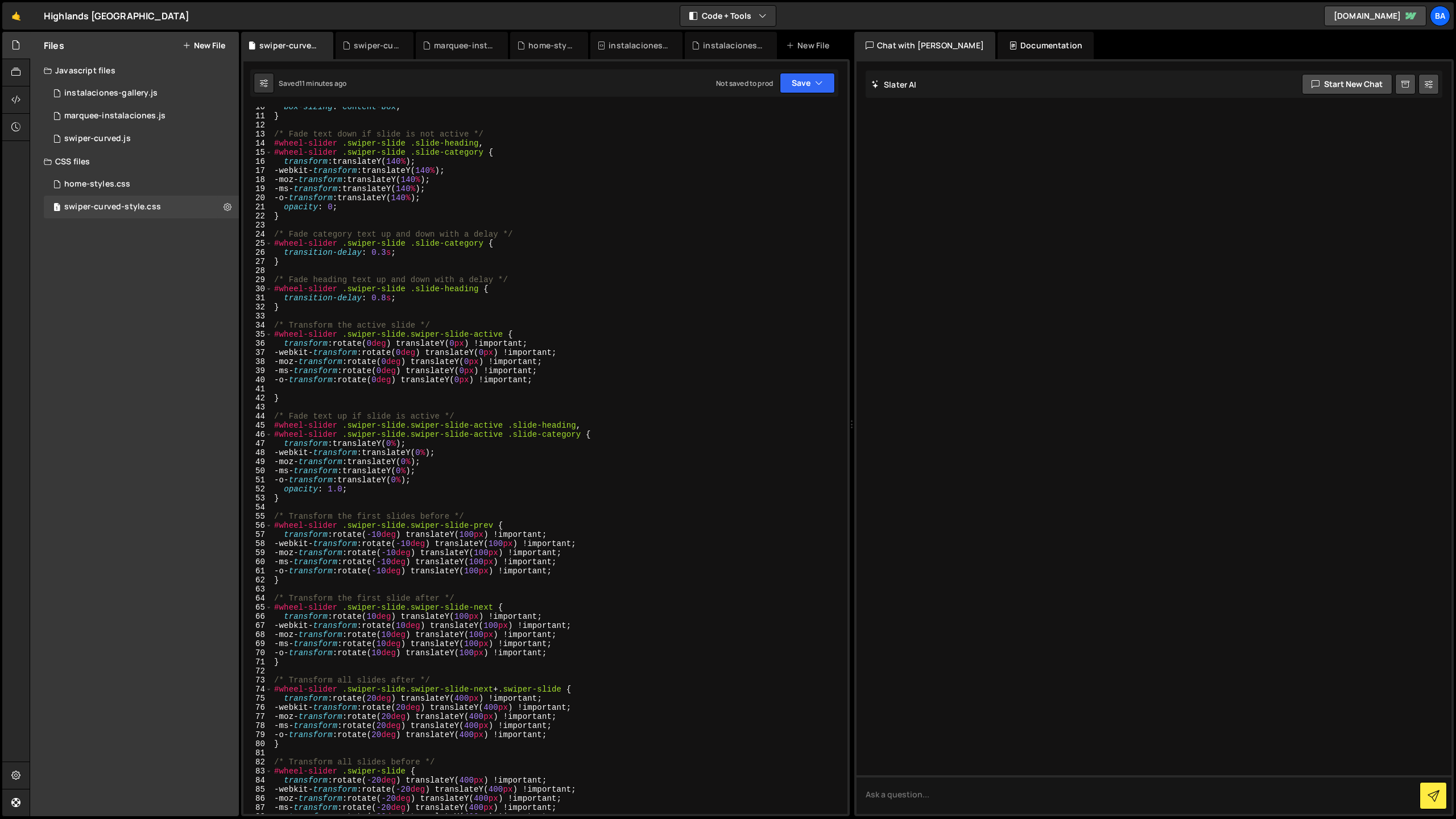
scroll to position [0, 0]
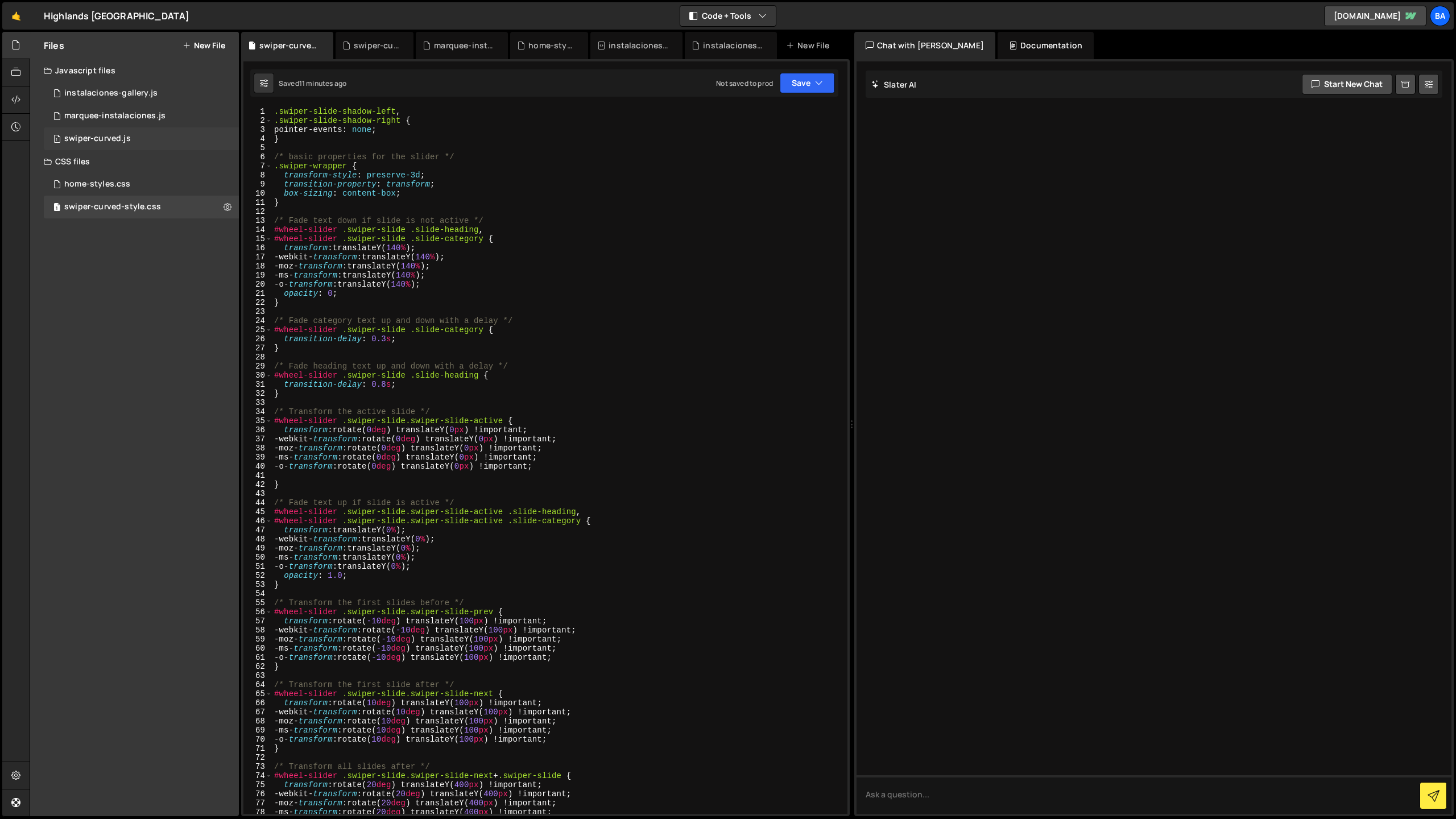
click at [110, 137] on div "swiper-curved.js" at bounding box center [97, 139] width 67 height 11
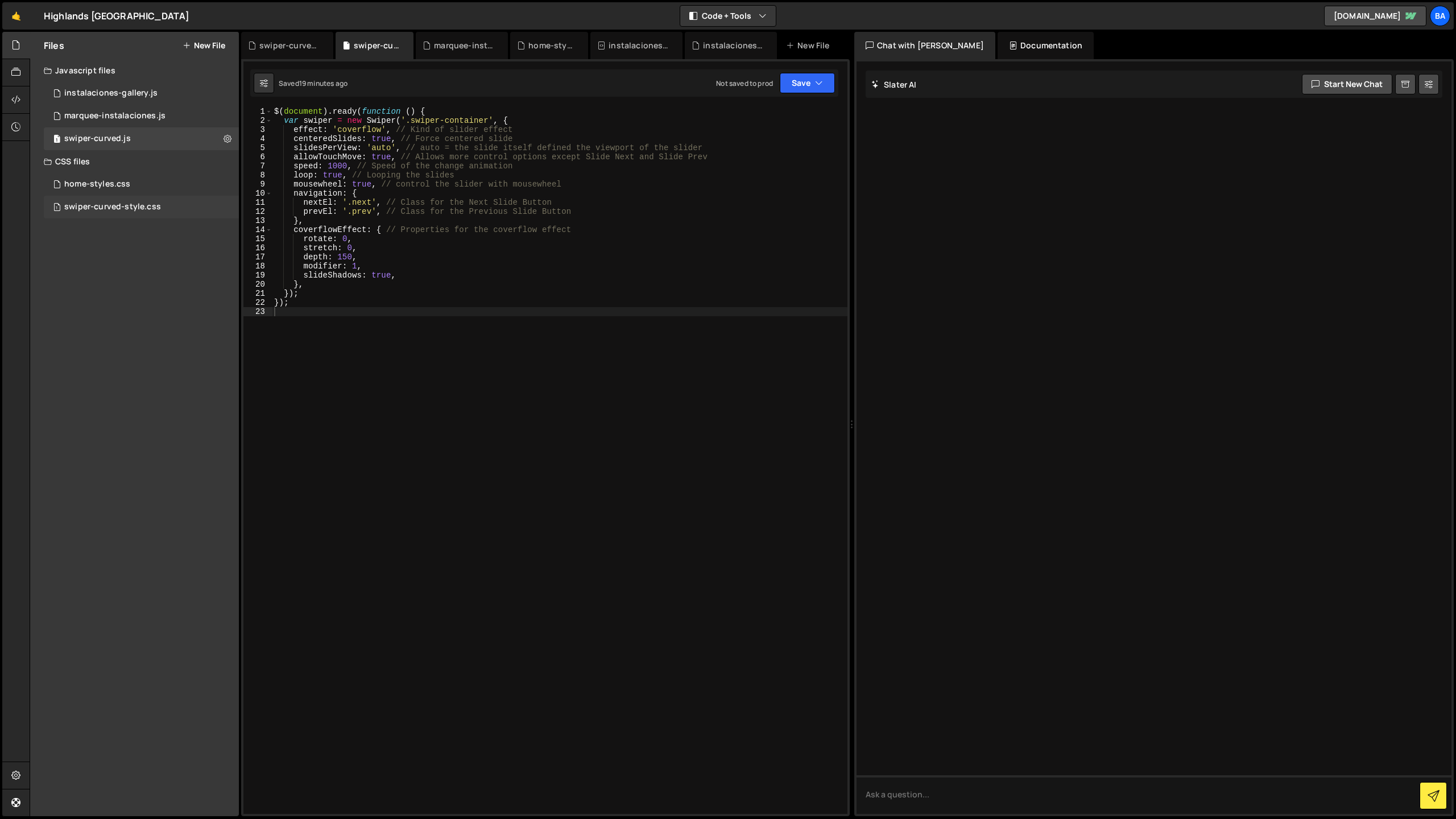
click at [116, 209] on div "swiper-curved-style.css" at bounding box center [113, 207] width 97 height 11
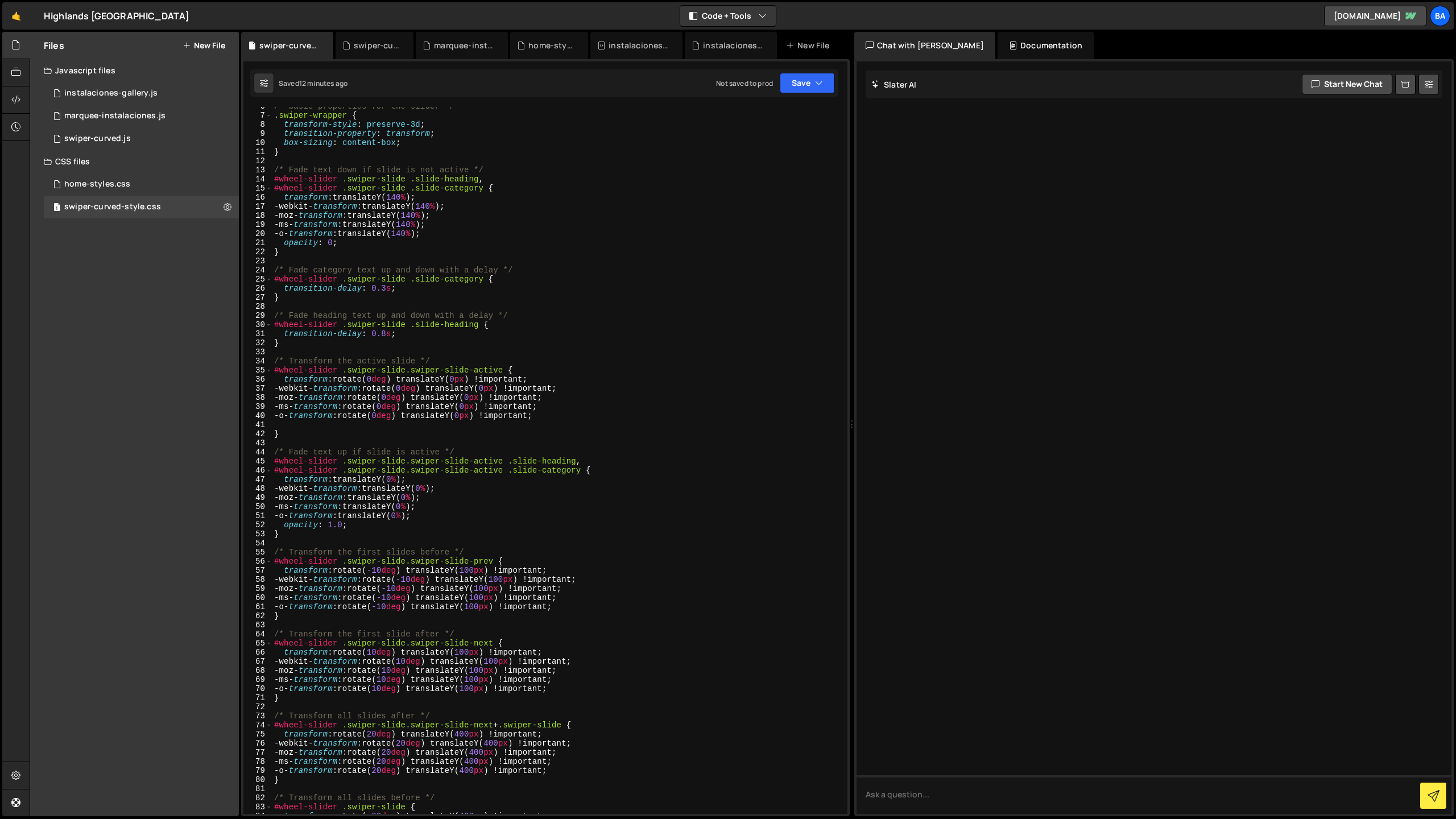
scroll to position [50, 0]
click at [482, 279] on div "/* basic properties for the slider */ .swiper-wrapper { transform-style : prese…" at bounding box center [557, 465] width 571 height 726
drag, startPoint x: 481, startPoint y: 187, endPoint x: 489, endPoint y: 201, distance: 16.1
click at [481, 187] on div "/* basic properties for the slider */ .swiper-wrapper { transform-style : prese…" at bounding box center [557, 465] width 571 height 726
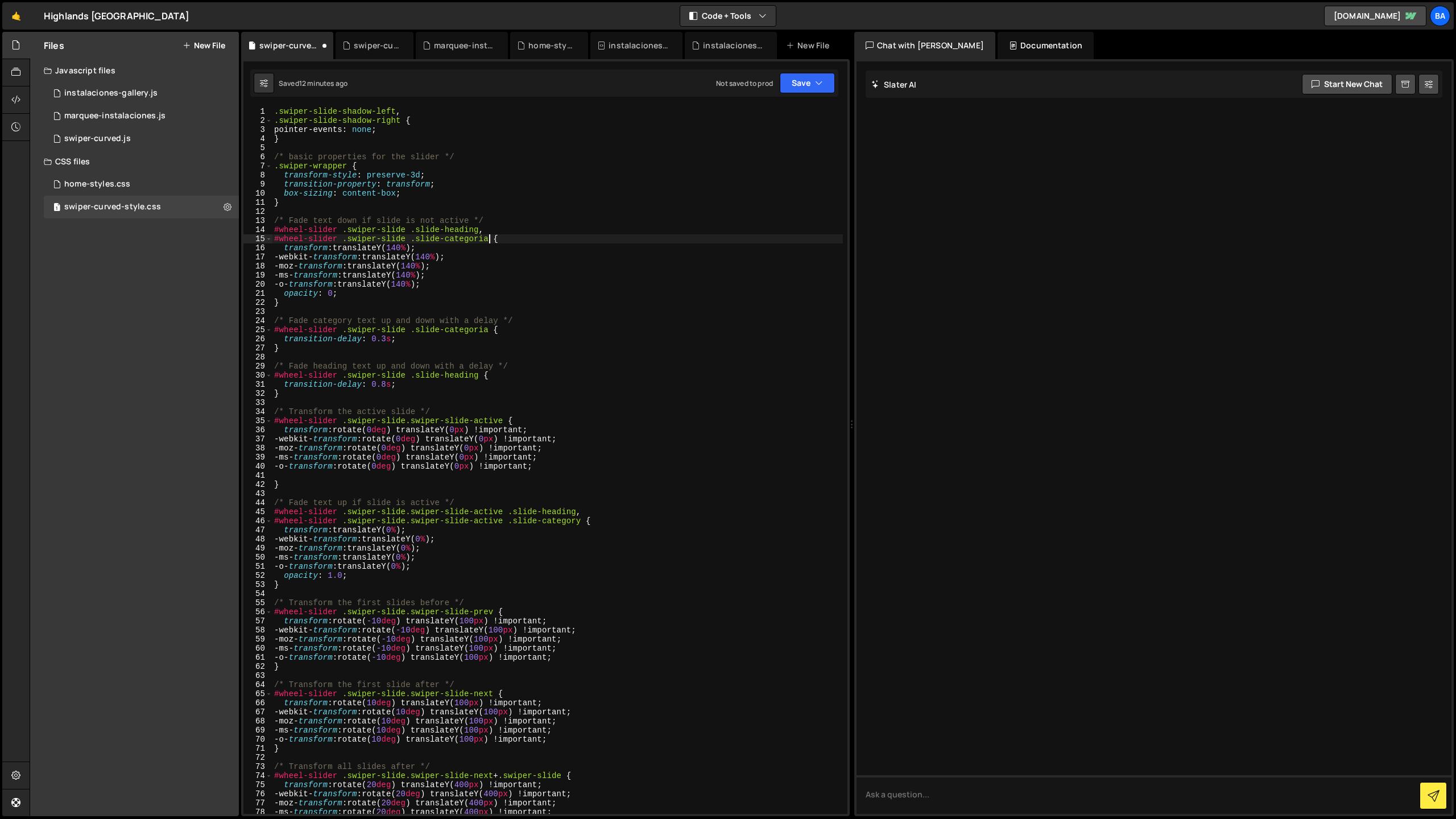
scroll to position [1, 0]
drag, startPoint x: 808, startPoint y: 82, endPoint x: 781, endPoint y: 105, distance: 35.5
click at [808, 82] on button "Save" at bounding box center [807, 82] width 55 height 20
click at [757, 120] on div "12 minutes ago" at bounding box center [753, 123] width 48 height 10
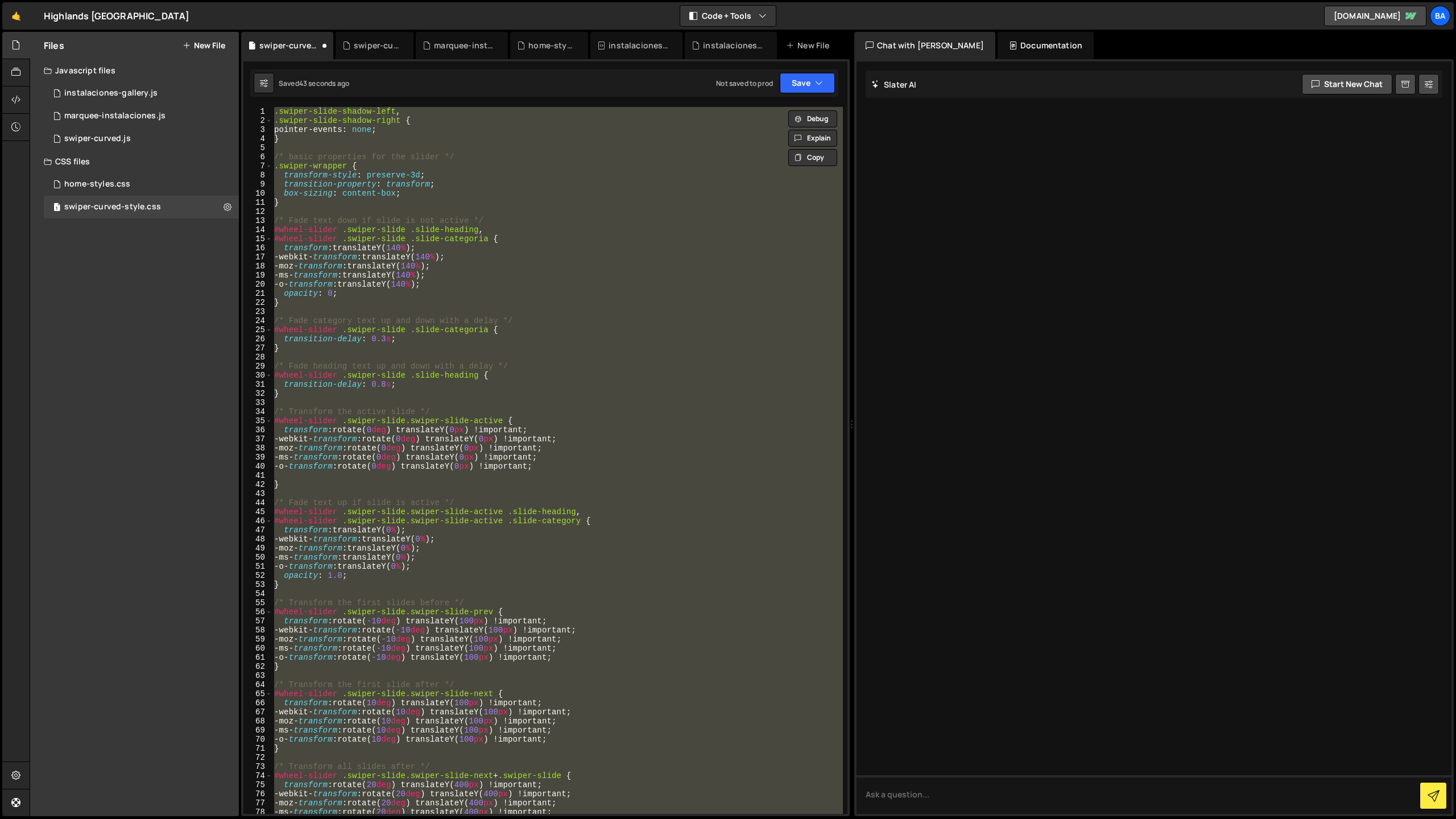
scroll to position [0, 0]
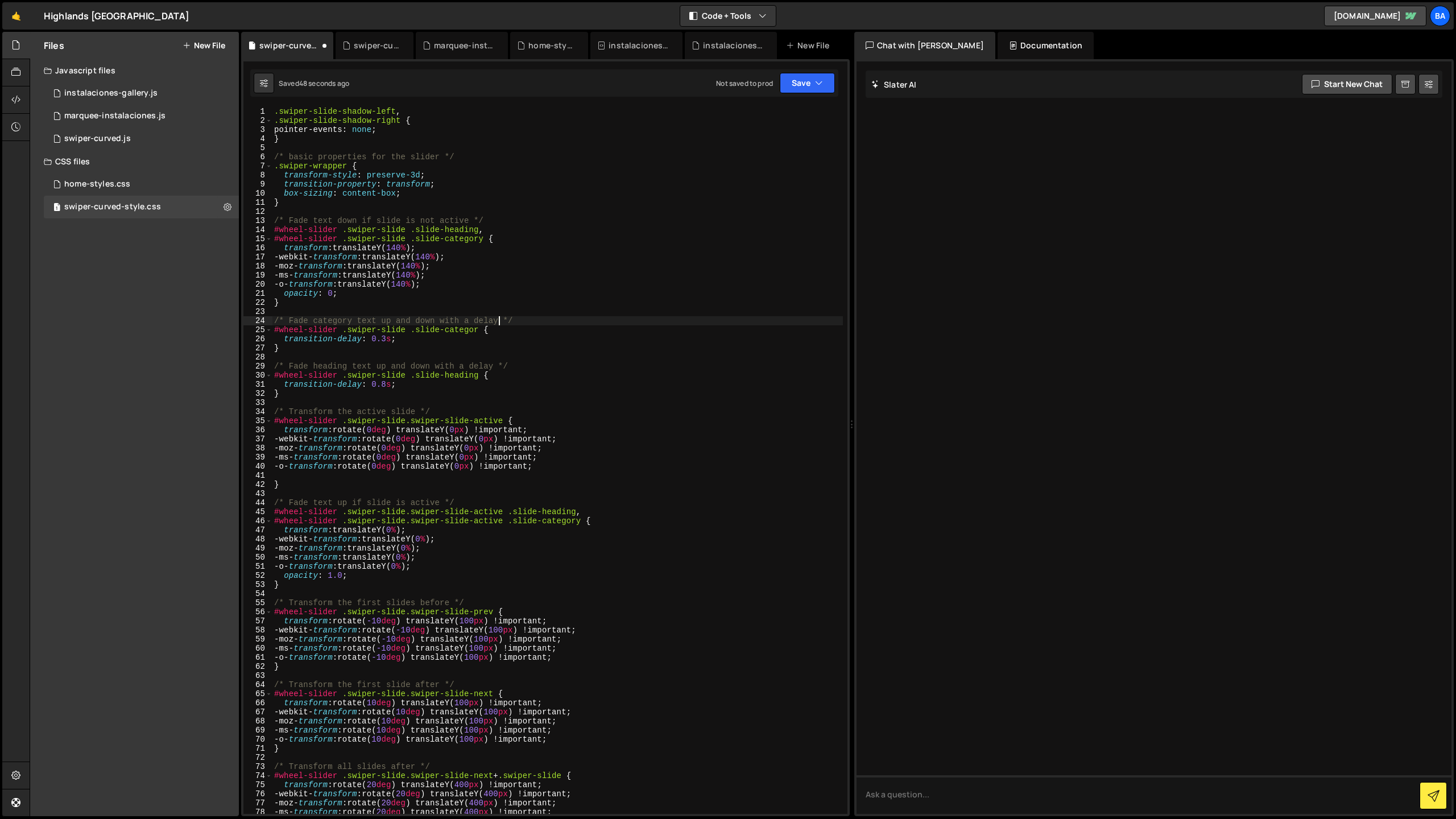
click at [501, 322] on div ".swiper-slide-shadow-left , .swiper-slide-shadow-right { pointer-events : none …" at bounding box center [557, 470] width 571 height 726
type textarea "#wheel-slider .swiper-slide .slide-category {"
click at [804, 84] on button "Save" at bounding box center [807, 82] width 55 height 20
click at [785, 111] on div "Save to Staging S" at bounding box center [769, 111] width 118 height 12
click at [350, 52] on div "swiper-curved.js" at bounding box center [374, 46] width 78 height 27
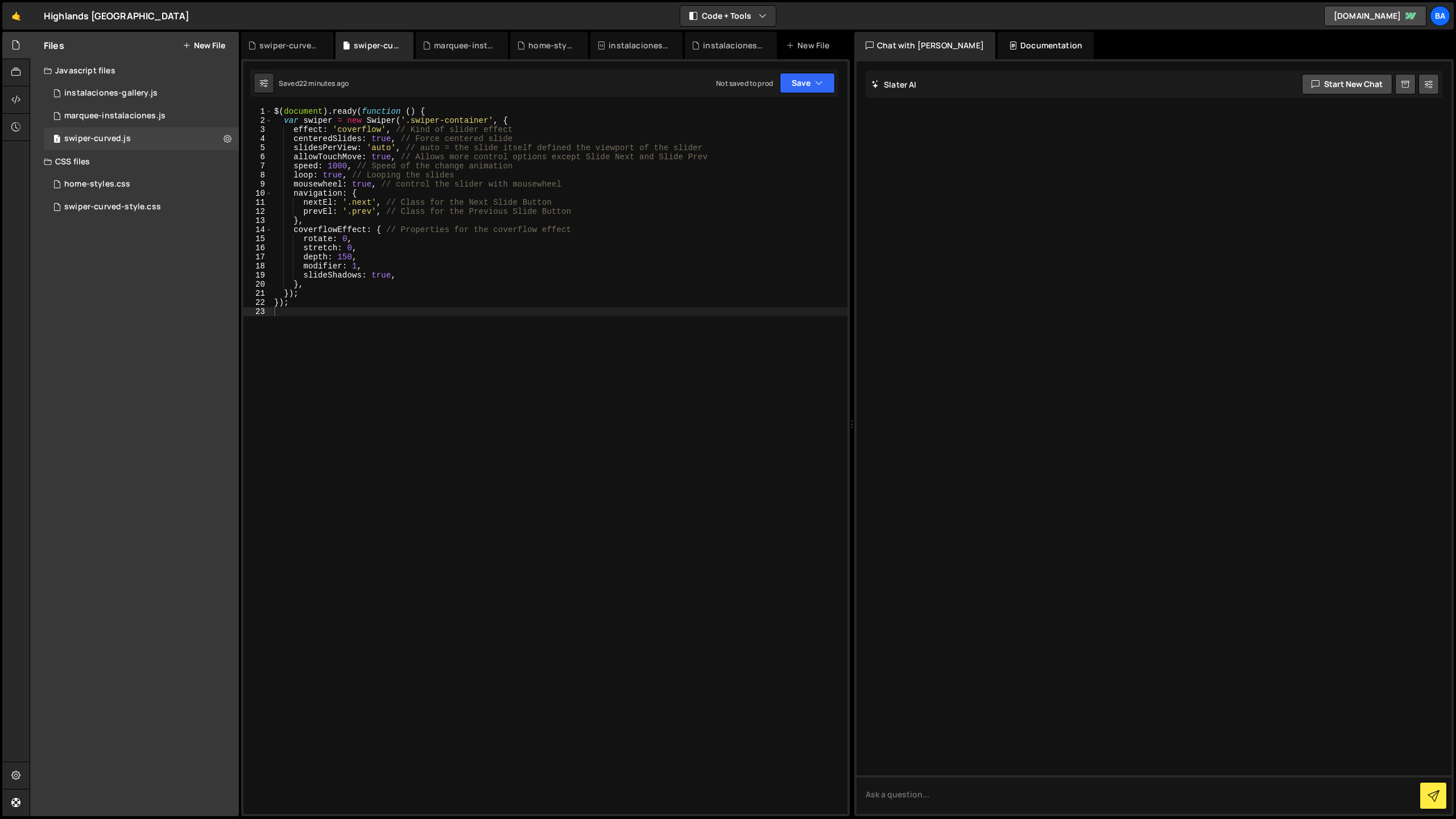
click at [356, 265] on div "$ ( document ) . ready ( function ( ) { var swiper = new Swiper ( '.swiper-cont…" at bounding box center [559, 470] width 575 height 726
type textarea "});"
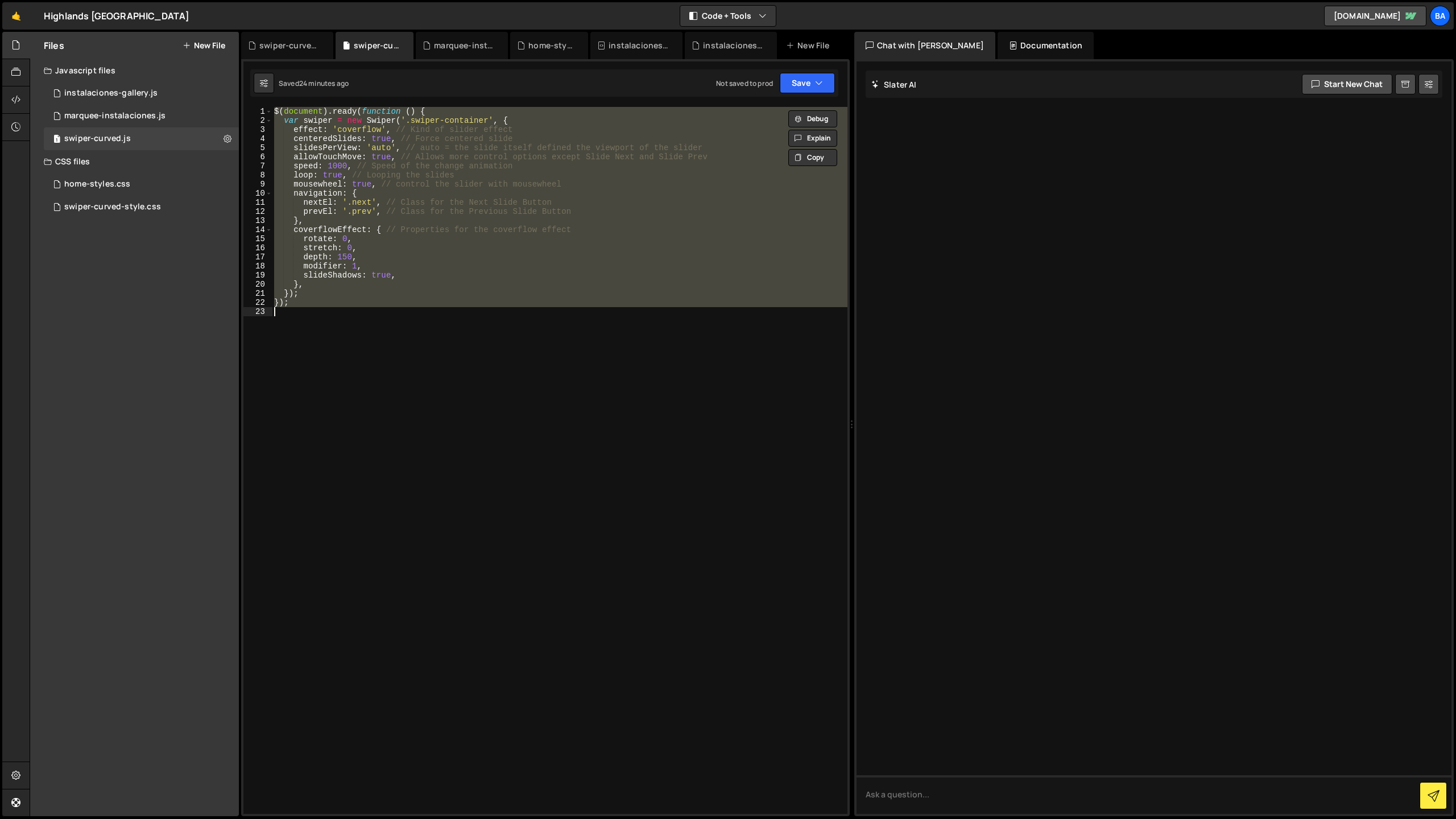
paste textarea
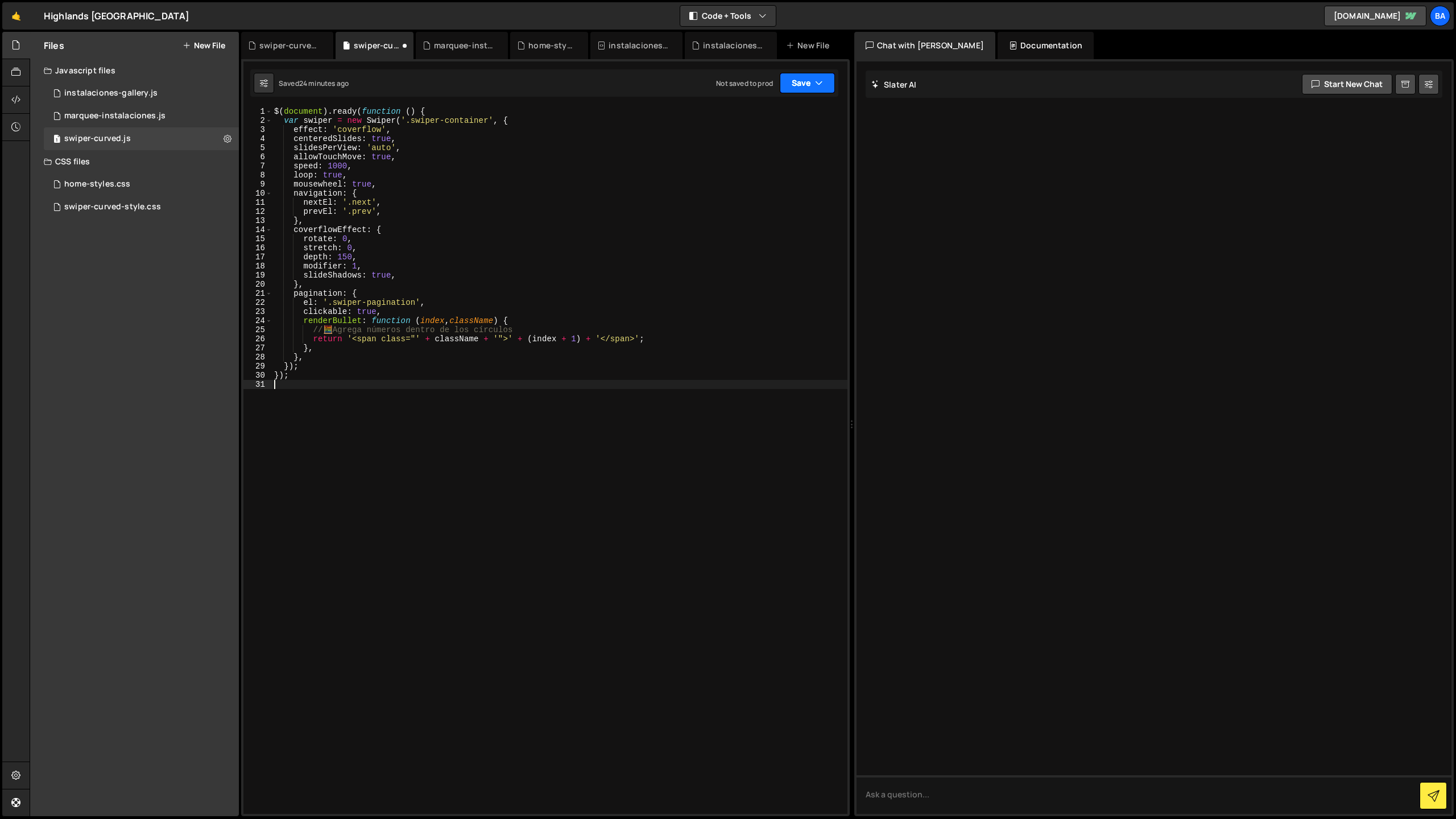
click at [796, 83] on button "Save" at bounding box center [807, 82] width 55 height 20
click at [759, 120] on div "24 minutes ago" at bounding box center [754, 123] width 49 height 10
